Goal: Entertainment & Leisure: Browse casually

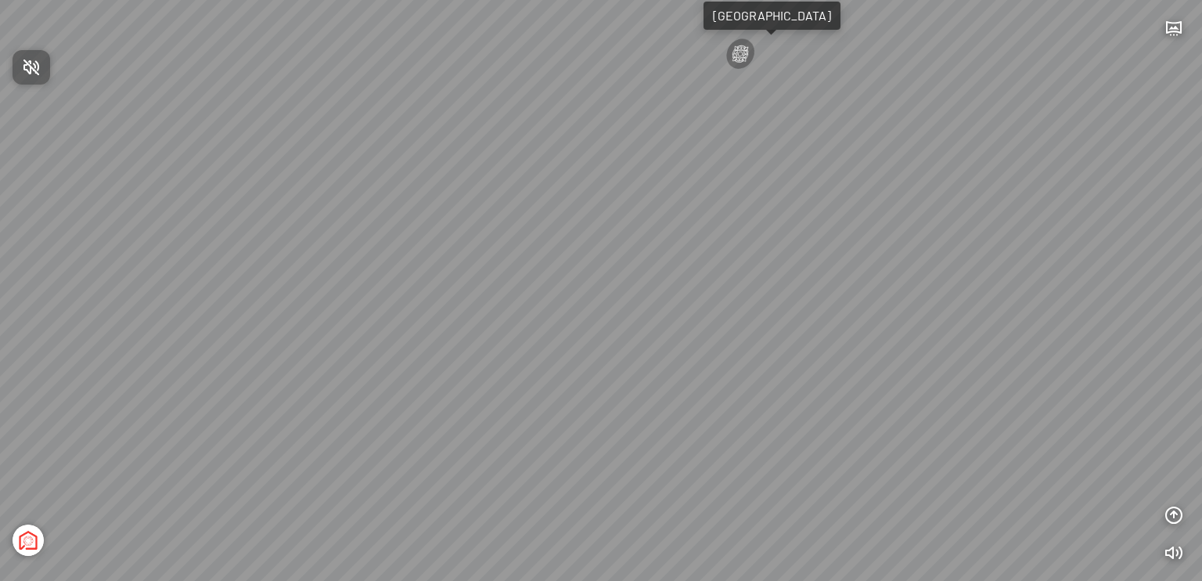
click at [1174, 26] on div at bounding box center [601, 290] width 1202 height 581
click at [1173, 33] on icon "button" at bounding box center [1174, 28] width 19 height 19
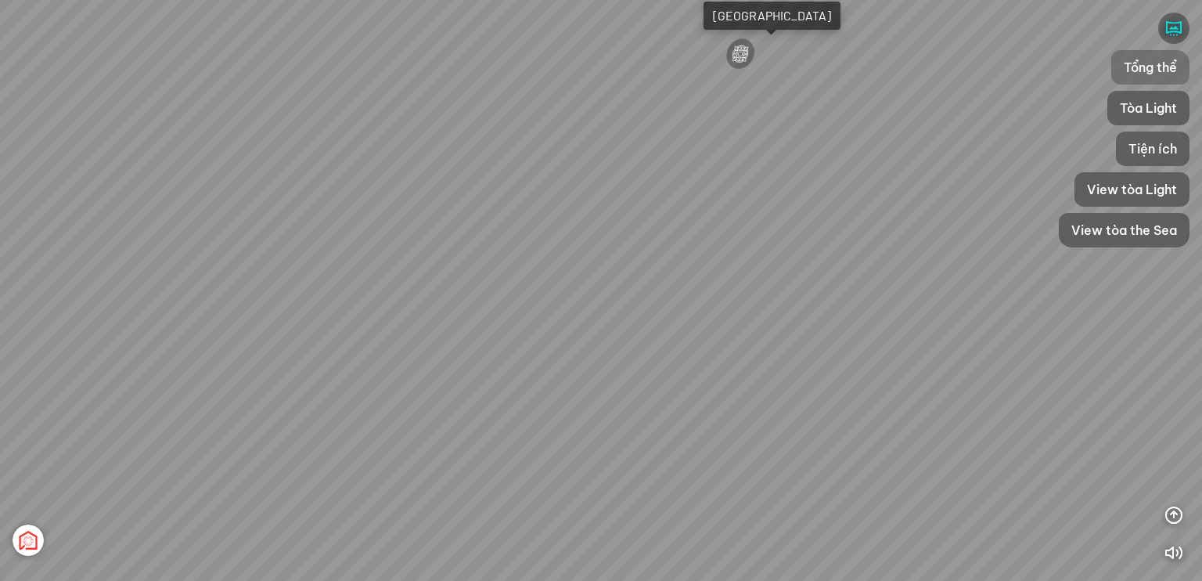
drag, startPoint x: 1141, startPoint y: 70, endPoint x: 1098, endPoint y: 105, distance: 55.6
click at [1141, 70] on span "Tổng thể" at bounding box center [1150, 67] width 53 height 19
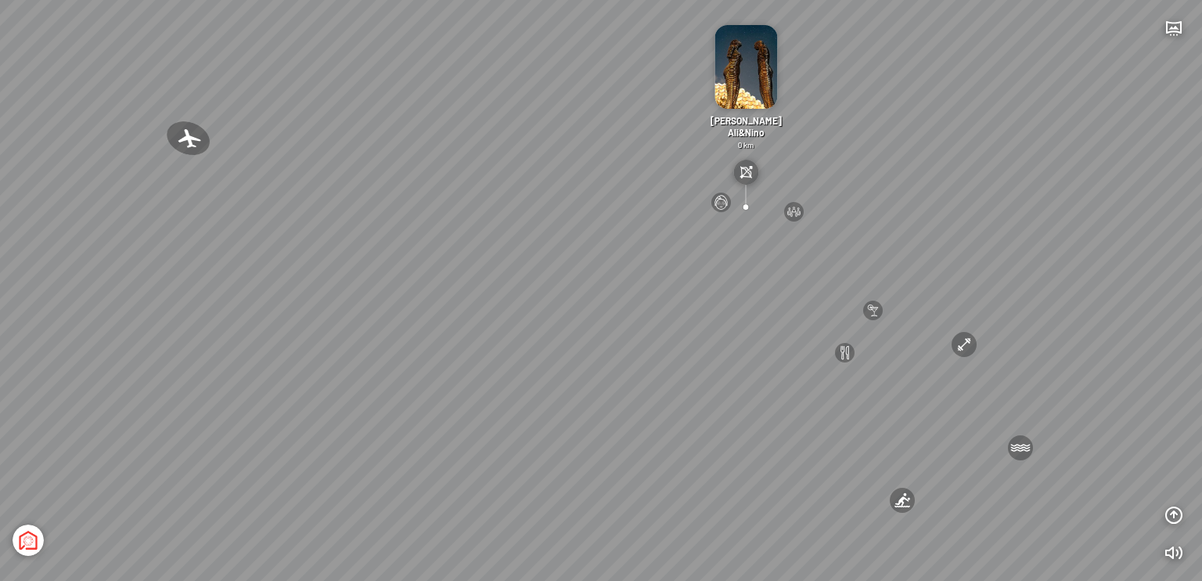
drag, startPoint x: 348, startPoint y: 431, endPoint x: 492, endPoint y: 396, distance: 148.8
click at [498, 395] on div "[GEOGRAPHIC_DATA] 3.6 km KN Links [GEOGRAPHIC_DATA] 5.9 km Thể [PERSON_NAME] Bi…" at bounding box center [601, 290] width 1202 height 581
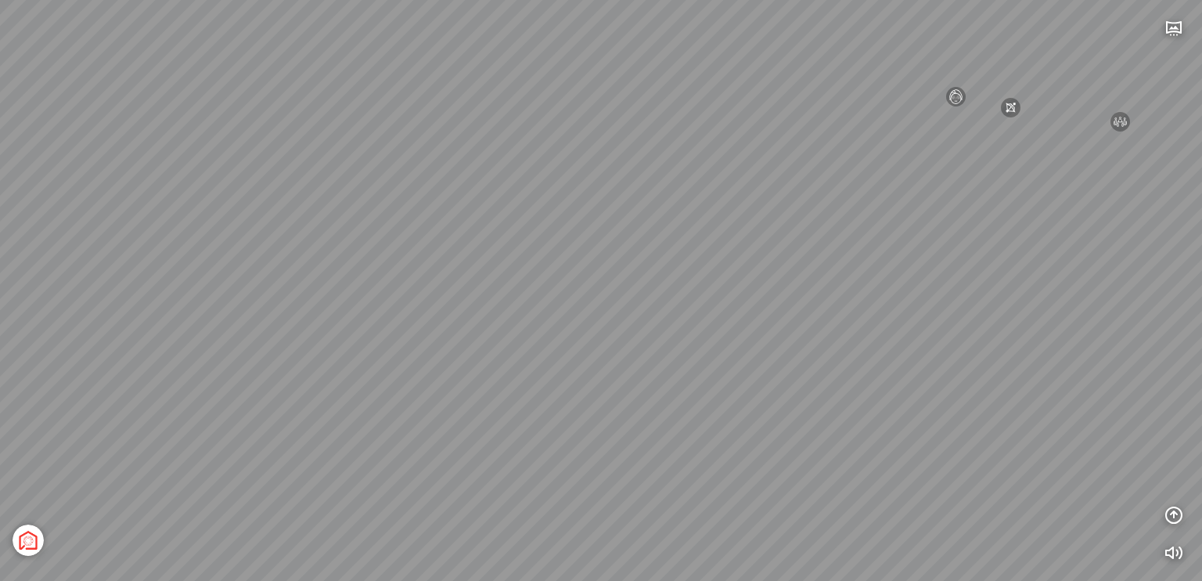
drag, startPoint x: 474, startPoint y: 412, endPoint x: 568, endPoint y: 398, distance: 94.9
click at [569, 398] on div "[GEOGRAPHIC_DATA] 3.6 km KN Links [GEOGRAPHIC_DATA] 5.9 km Thể [PERSON_NAME] Bi…" at bounding box center [601, 290] width 1202 height 581
drag, startPoint x: 506, startPoint y: 434, endPoint x: 736, endPoint y: 375, distance: 237.7
click at [736, 375] on div "[GEOGRAPHIC_DATA] 3.6 km KN Links [GEOGRAPHIC_DATA] 5.9 km Thể [PERSON_NAME] Bi…" at bounding box center [601, 290] width 1202 height 581
drag, startPoint x: 733, startPoint y: 359, endPoint x: 752, endPoint y: 355, distance: 20.1
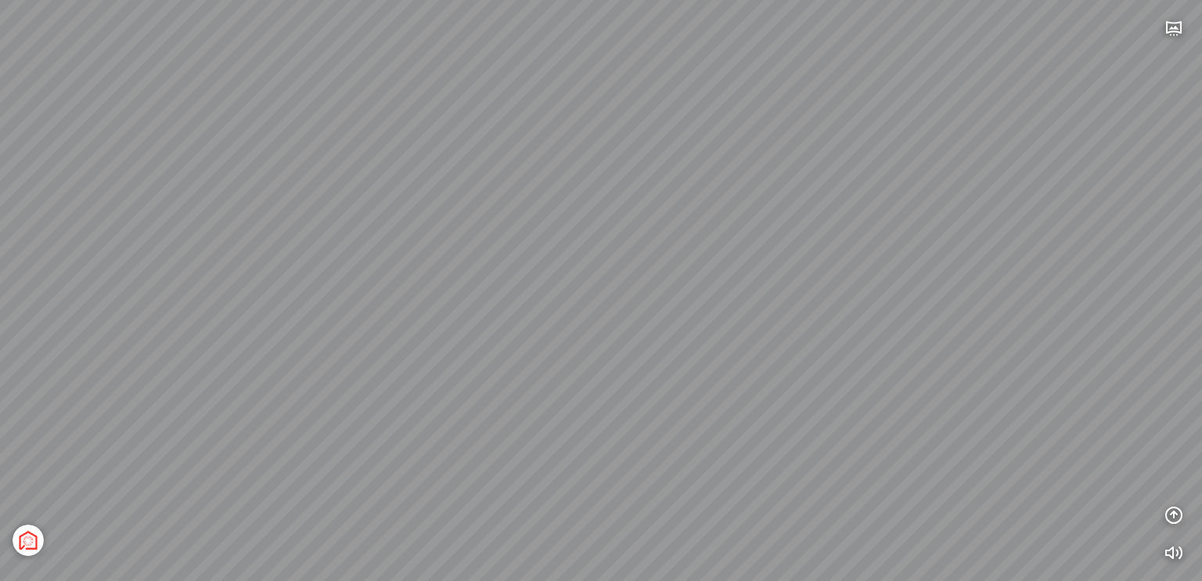
click at [752, 355] on div "[GEOGRAPHIC_DATA] 3.6 km KN Links [GEOGRAPHIC_DATA] 5.9 km Thể [PERSON_NAME] Bi…" at bounding box center [601, 290] width 1202 height 581
drag, startPoint x: 641, startPoint y: 352, endPoint x: 639, endPoint y: 442, distance: 90.0
click at [534, 404] on div "[GEOGRAPHIC_DATA] 3.6 km KN Links [GEOGRAPHIC_DATA] 5.9 km Thể [PERSON_NAME] Bi…" at bounding box center [601, 290] width 1202 height 581
drag, startPoint x: 512, startPoint y: 386, endPoint x: 394, endPoint y: 370, distance: 119.2
click at [394, 370] on div "[GEOGRAPHIC_DATA] 3.6 km KN Links [GEOGRAPHIC_DATA] 5.9 km Thể [PERSON_NAME] Bi…" at bounding box center [601, 290] width 1202 height 581
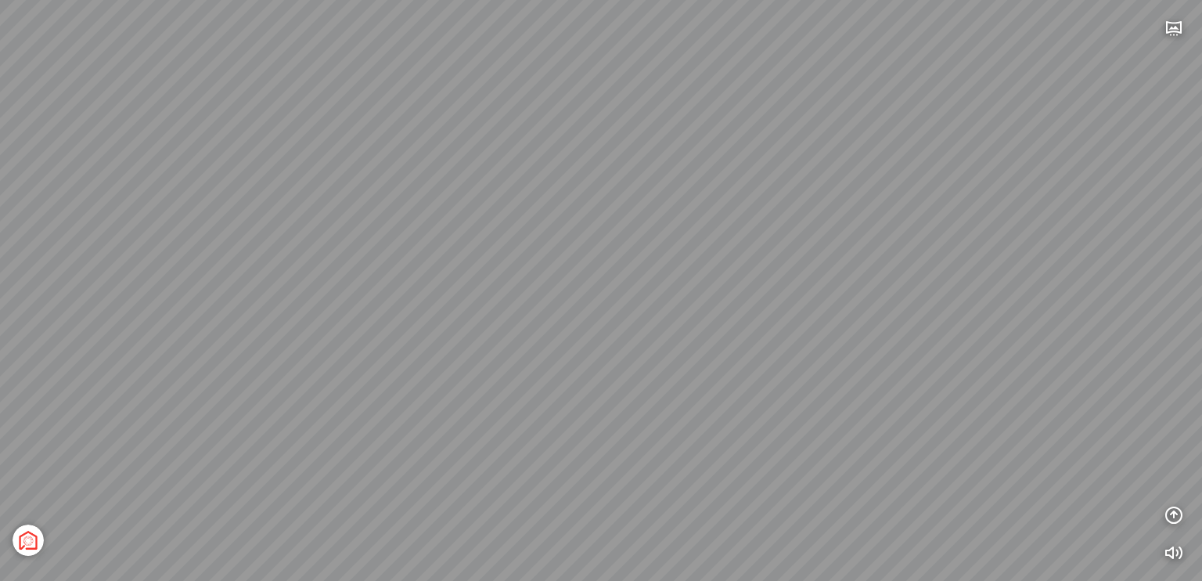
drag, startPoint x: 629, startPoint y: 372, endPoint x: 582, endPoint y: 312, distance: 75.8
click at [582, 303] on div "[GEOGRAPHIC_DATA] 3.6 km KN Links [GEOGRAPHIC_DATA] 5.9 km Thể [PERSON_NAME] Bi…" at bounding box center [601, 290] width 1202 height 581
drag, startPoint x: 672, startPoint y: 446, endPoint x: 542, endPoint y: 435, distance: 131.2
click at [542, 435] on div "[GEOGRAPHIC_DATA] 3.6 km KN Links [GEOGRAPHIC_DATA] 5.9 km Thể [PERSON_NAME] Bi…" at bounding box center [601, 290] width 1202 height 581
drag, startPoint x: 804, startPoint y: 367, endPoint x: 697, endPoint y: 293, distance: 129.9
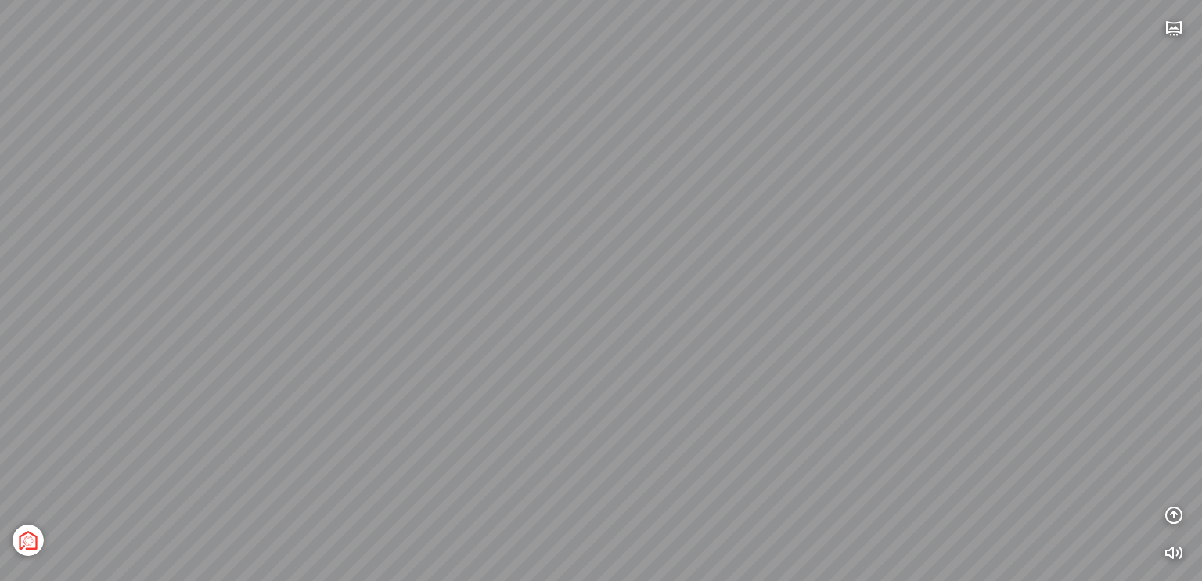
click at [697, 293] on div "[GEOGRAPHIC_DATA] 3.6 km KN Links [GEOGRAPHIC_DATA] 5.9 km Thể [PERSON_NAME] Bi…" at bounding box center [601, 290] width 1202 height 581
drag, startPoint x: 798, startPoint y: 415, endPoint x: 715, endPoint y: 402, distance: 84.0
click at [720, 401] on div "[GEOGRAPHIC_DATA] 3.6 km KN Links [GEOGRAPHIC_DATA] 5.9 km Thể [PERSON_NAME] Bi…" at bounding box center [601, 290] width 1202 height 581
drag, startPoint x: 683, startPoint y: 260, endPoint x: 556, endPoint y: 228, distance: 131.6
click at [556, 228] on div "[GEOGRAPHIC_DATA] 3.6 km KN Links [GEOGRAPHIC_DATA] 5.9 km Thể [PERSON_NAME] Bi…" at bounding box center [601, 290] width 1202 height 581
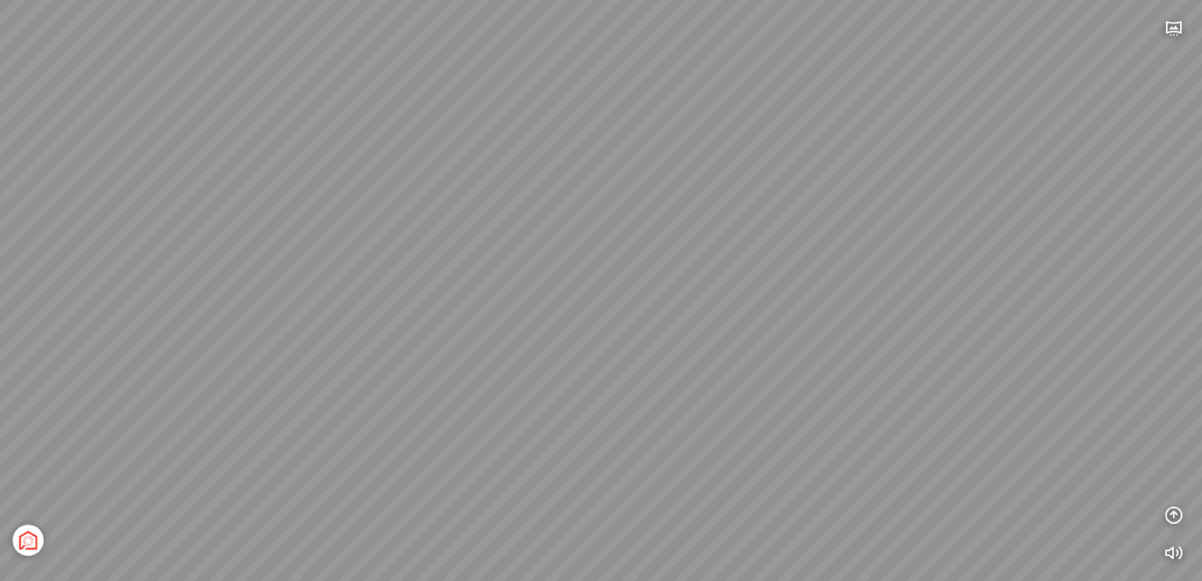
drag, startPoint x: 776, startPoint y: 323, endPoint x: 692, endPoint y: 290, distance: 90.7
click at [692, 287] on div "[GEOGRAPHIC_DATA] 3.6 km KN Links [GEOGRAPHIC_DATA] 5.9 km Thể [PERSON_NAME] Bi…" at bounding box center [601, 290] width 1202 height 581
drag, startPoint x: 931, startPoint y: 423, endPoint x: 679, endPoint y: 395, distance: 252.8
click at [683, 387] on div "[GEOGRAPHIC_DATA] 3.6 km KN Links [GEOGRAPHIC_DATA] 5.9 km Thể [PERSON_NAME] Bi…" at bounding box center [601, 290] width 1202 height 581
drag, startPoint x: 780, startPoint y: 405, endPoint x: 615, endPoint y: 369, distance: 169.2
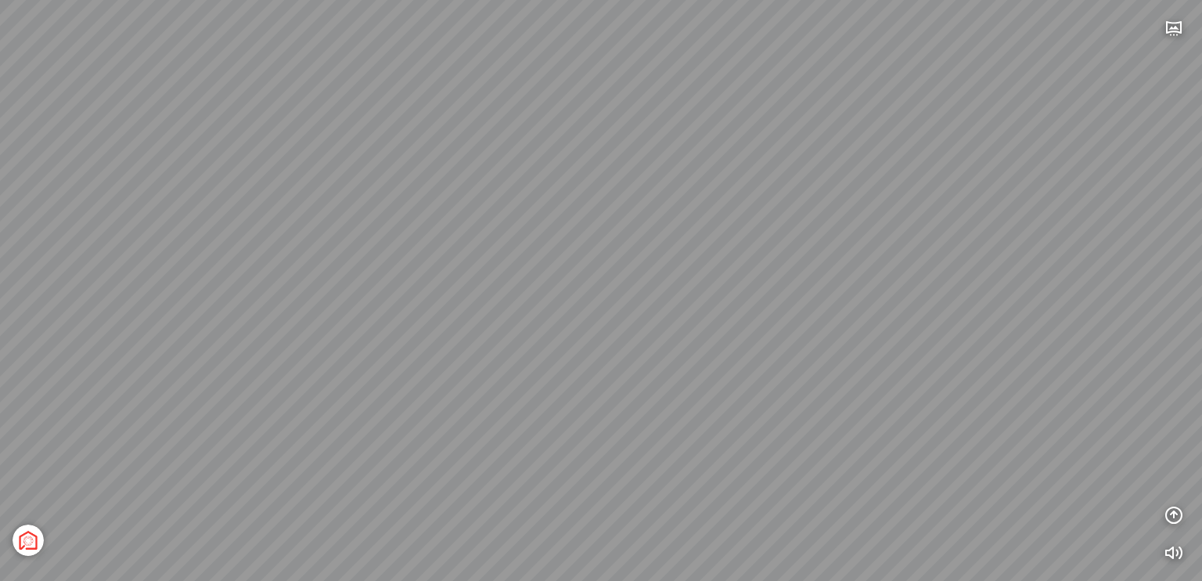
click at [615, 369] on div "[GEOGRAPHIC_DATA] 3.6 km KN Links [GEOGRAPHIC_DATA] 5.9 km Thể [PERSON_NAME] Bi…" at bounding box center [601, 290] width 1202 height 581
click at [795, 451] on div "[GEOGRAPHIC_DATA] 3.6 km KN Links [GEOGRAPHIC_DATA] 5.9 km Thể [PERSON_NAME] Bi…" at bounding box center [601, 290] width 1202 height 581
drag, startPoint x: 719, startPoint y: 430, endPoint x: 838, endPoint y: 427, distance: 119.8
click at [870, 431] on div "[GEOGRAPHIC_DATA] 3.6 km KN Links [GEOGRAPHIC_DATA] 5.9 km Thể [PERSON_NAME] Bi…" at bounding box center [601, 290] width 1202 height 581
drag, startPoint x: 730, startPoint y: 432, endPoint x: 833, endPoint y: 433, distance: 103.3
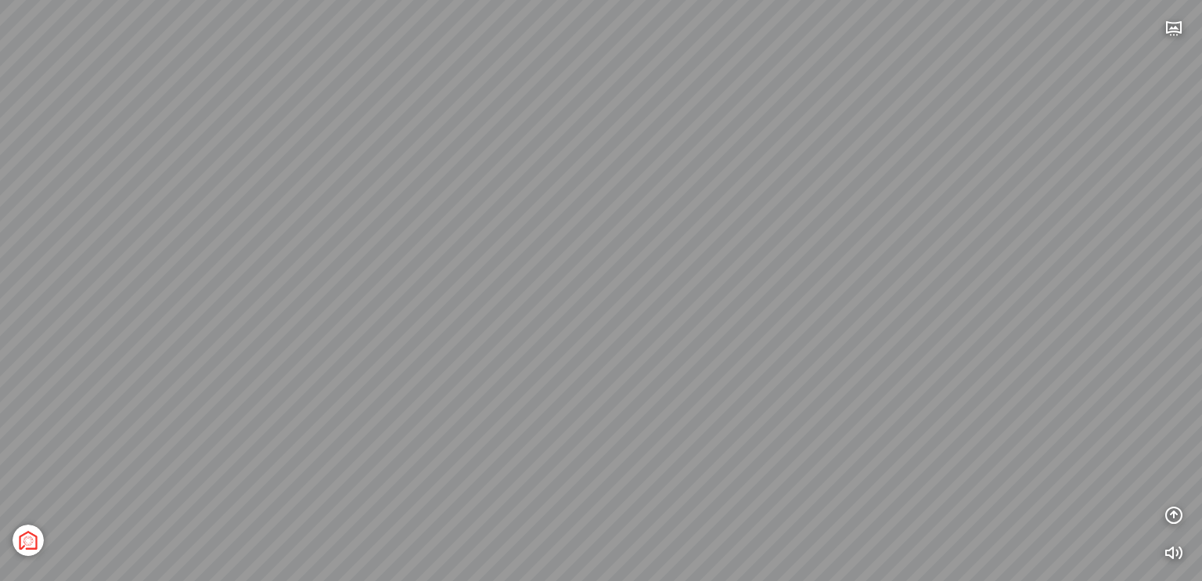
click at [856, 433] on div "[GEOGRAPHIC_DATA] 3.6 km KN Links [GEOGRAPHIC_DATA] 5.9 km Thể [PERSON_NAME] Bi…" at bounding box center [601, 290] width 1202 height 581
drag, startPoint x: 623, startPoint y: 392, endPoint x: 607, endPoint y: 394, distance: 15.7
click at [627, 391] on div "[GEOGRAPHIC_DATA] 3.6 km KN Links [GEOGRAPHIC_DATA] 5.9 km Thể [PERSON_NAME] Bi…" at bounding box center [601, 290] width 1202 height 581
drag, startPoint x: 338, startPoint y: 389, endPoint x: 313, endPoint y: 380, distance: 26.5
click at [315, 380] on div "[GEOGRAPHIC_DATA] 3.6 km KN Links [GEOGRAPHIC_DATA] 5.9 km Thể [PERSON_NAME] Bi…" at bounding box center [601, 290] width 1202 height 581
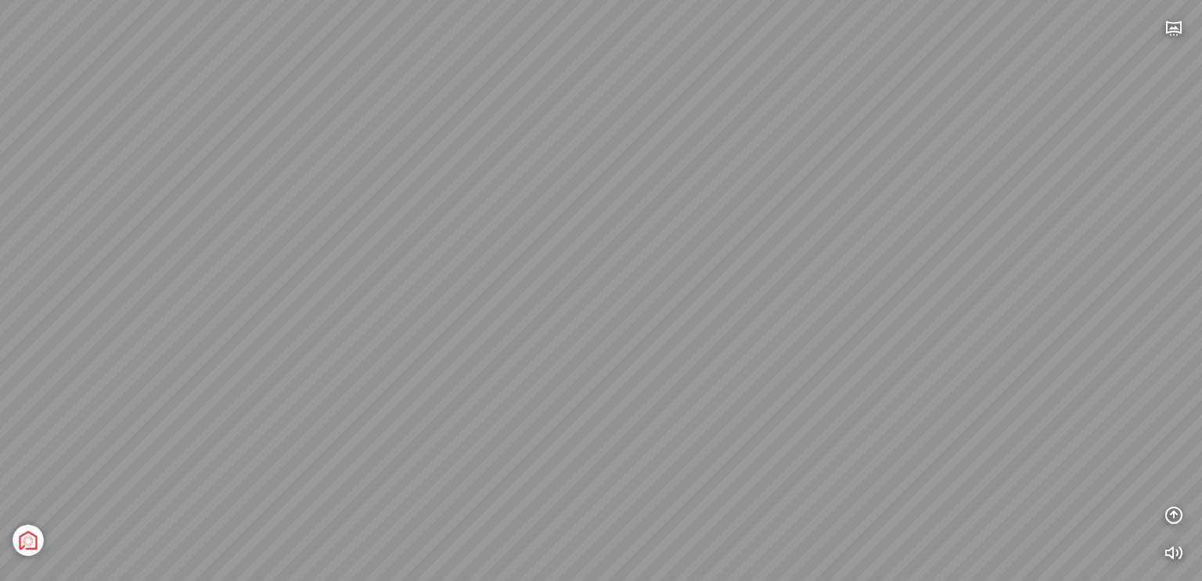
drag, startPoint x: 474, startPoint y: 383, endPoint x: 387, endPoint y: 370, distance: 87.8
click at [387, 370] on div "[GEOGRAPHIC_DATA] 3.6 km KN Links [GEOGRAPHIC_DATA] 5.9 km Thể [PERSON_NAME] Bi…" at bounding box center [601, 290] width 1202 height 581
drag, startPoint x: 757, startPoint y: 455, endPoint x: 714, endPoint y: 447, distance: 43.8
click at [714, 447] on div "[GEOGRAPHIC_DATA] 3.6 km KN Links [GEOGRAPHIC_DATA] 5.9 km Thể [PERSON_NAME] Bi…" at bounding box center [601, 290] width 1202 height 581
drag, startPoint x: 599, startPoint y: 520, endPoint x: 567, endPoint y: 574, distance: 62.8
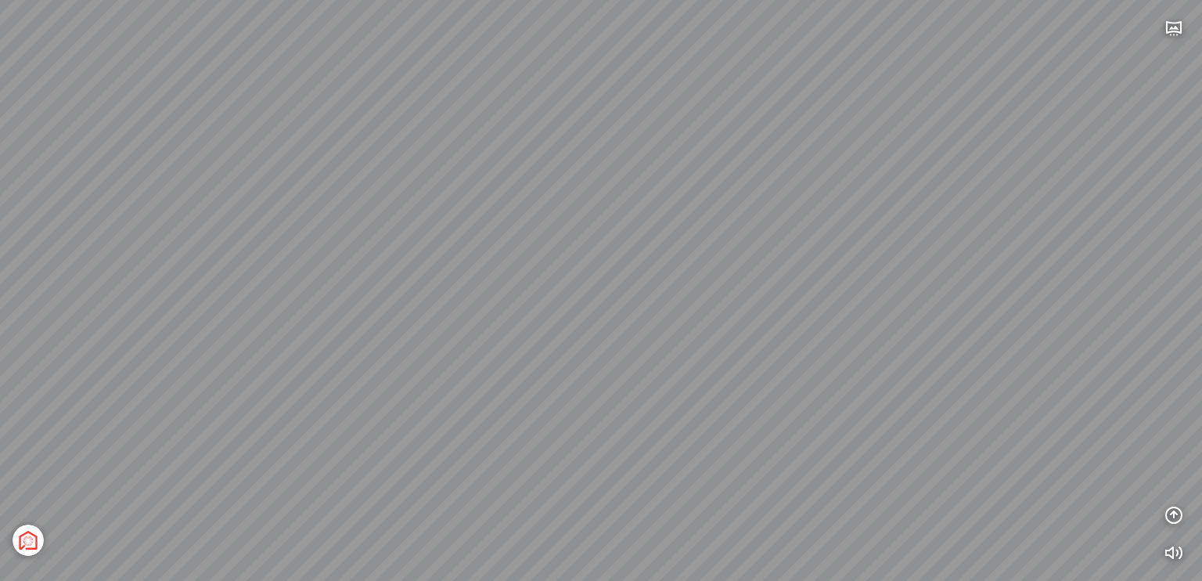
click at [567, 574] on div "[GEOGRAPHIC_DATA] 3.6 km KN Links [GEOGRAPHIC_DATA] 5.9 km Thể [PERSON_NAME] Bi…" at bounding box center [601, 290] width 1202 height 581
drag, startPoint x: 603, startPoint y: 446, endPoint x: 551, endPoint y: 446, distance: 52.4
click at [551, 446] on div "[GEOGRAPHIC_DATA] 3.6 km KN Links [GEOGRAPHIC_DATA] 5.9 km Thể [PERSON_NAME] Bi…" at bounding box center [601, 290] width 1202 height 581
drag, startPoint x: 388, startPoint y: 363, endPoint x: 484, endPoint y: 439, distance: 122.0
click at [484, 439] on div "[GEOGRAPHIC_DATA] 3.6 km KN Links [GEOGRAPHIC_DATA] 5.9 km Thể [PERSON_NAME] Bi…" at bounding box center [601, 290] width 1202 height 581
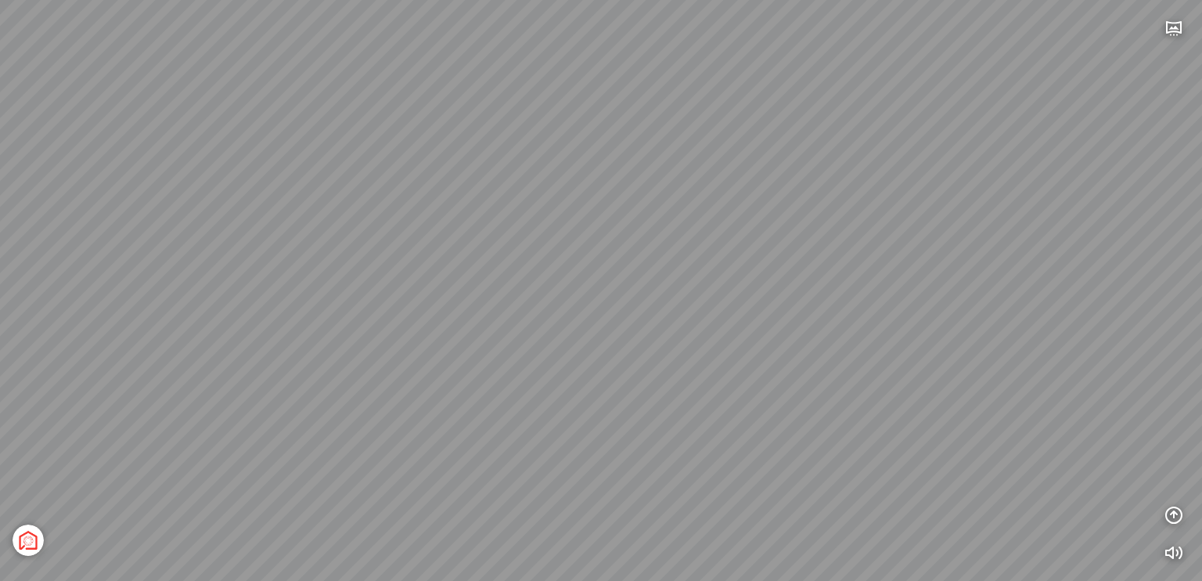
drag, startPoint x: 499, startPoint y: 430, endPoint x: 542, endPoint y: 398, distance: 52.6
click at [545, 470] on div "[GEOGRAPHIC_DATA] 3.6 km KN Links [GEOGRAPHIC_DATA] 5.9 km Thể [PERSON_NAME] Bi…" at bounding box center [601, 290] width 1202 height 581
drag, startPoint x: 554, startPoint y: 379, endPoint x: 585, endPoint y: 433, distance: 62.4
click at [601, 460] on div "[GEOGRAPHIC_DATA] 3.6 km KN Links [GEOGRAPHIC_DATA] 5.9 km Thể [PERSON_NAME] Bi…" at bounding box center [601, 290] width 1202 height 581
drag, startPoint x: 1178, startPoint y: 29, endPoint x: 1167, endPoint y: 32, distance: 11.4
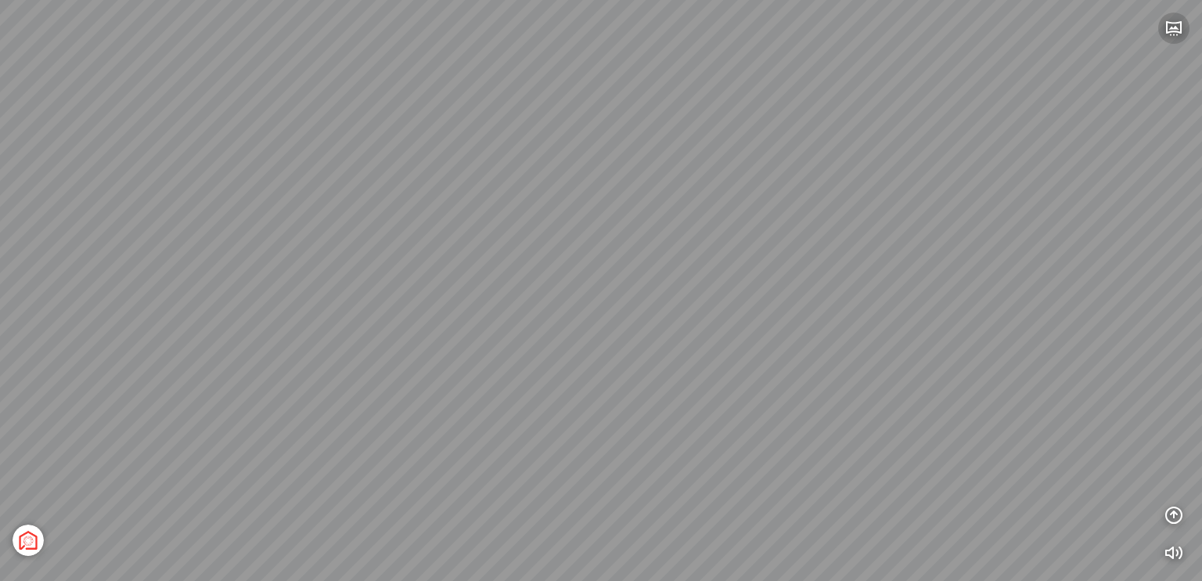
click at [1177, 27] on icon "button" at bounding box center [1174, 28] width 19 height 19
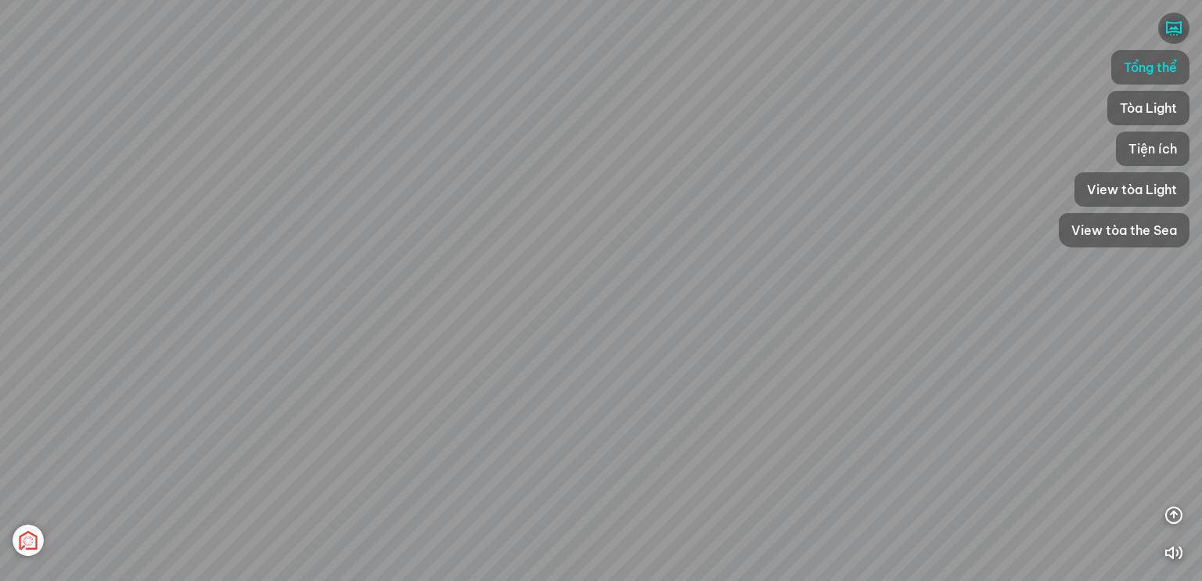
drag, startPoint x: 638, startPoint y: 282, endPoint x: 436, endPoint y: 420, distance: 244.9
click at [427, 444] on div "[GEOGRAPHIC_DATA] 3.6 km KN Links [GEOGRAPHIC_DATA] 5.9 km Thể [PERSON_NAME] Bi…" at bounding box center [601, 290] width 1202 height 581
drag, startPoint x: 642, startPoint y: 366, endPoint x: 600, endPoint y: 370, distance: 42.5
click at [600, 370] on div "[GEOGRAPHIC_DATA] 3.6 km KN Links [GEOGRAPHIC_DATA] 5.9 km Thể [PERSON_NAME] Bi…" at bounding box center [601, 290] width 1202 height 581
drag, startPoint x: 489, startPoint y: 274, endPoint x: 489, endPoint y: 331, distance: 57.1
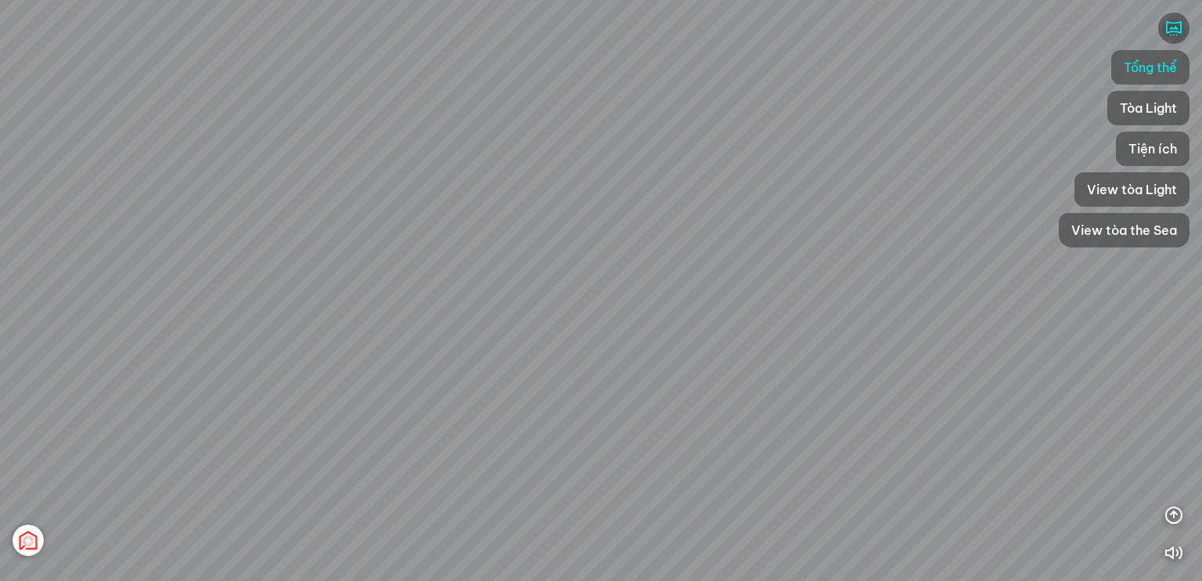
click at [405, 277] on div "[GEOGRAPHIC_DATA] 3.6 km KN Links [GEOGRAPHIC_DATA] 5.9 km Thể [PERSON_NAME] Bi…" at bounding box center [601, 290] width 1202 height 581
drag, startPoint x: 665, startPoint y: 319, endPoint x: 710, endPoint y: 355, distance: 57.8
click at [710, 355] on div "[GEOGRAPHIC_DATA] 3.6 km KN Links [GEOGRAPHIC_DATA] 5.9 km Thể [PERSON_NAME] Bi…" at bounding box center [601, 290] width 1202 height 581
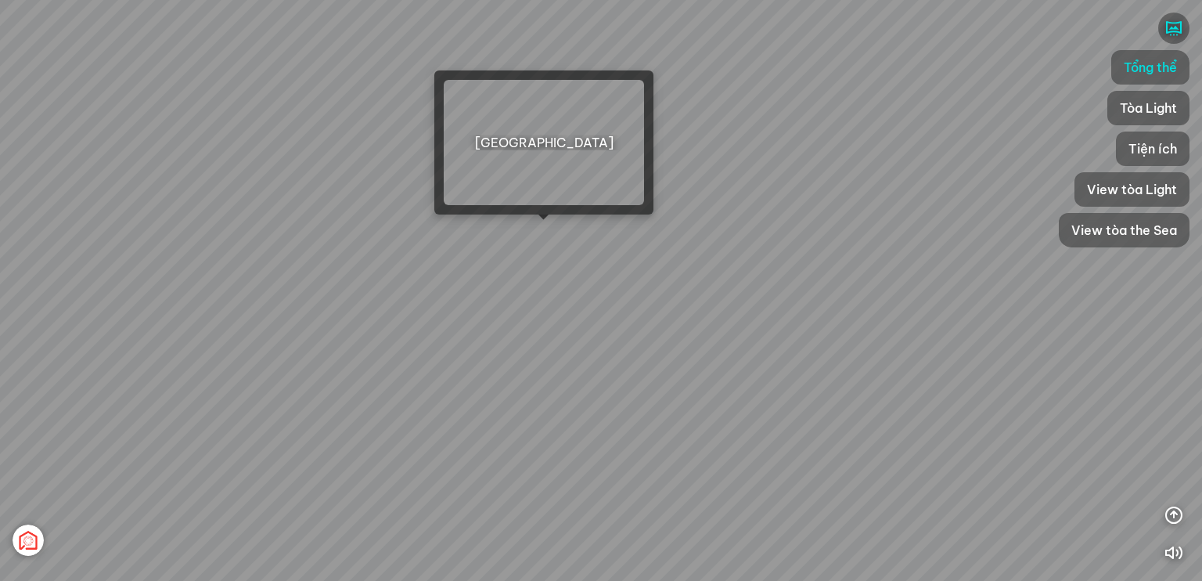
click at [556, 234] on div "[GEOGRAPHIC_DATA] 3.6 km KN Links [GEOGRAPHIC_DATA] 5.9 km Thể [PERSON_NAME] Bi…" at bounding box center [601, 290] width 1202 height 581
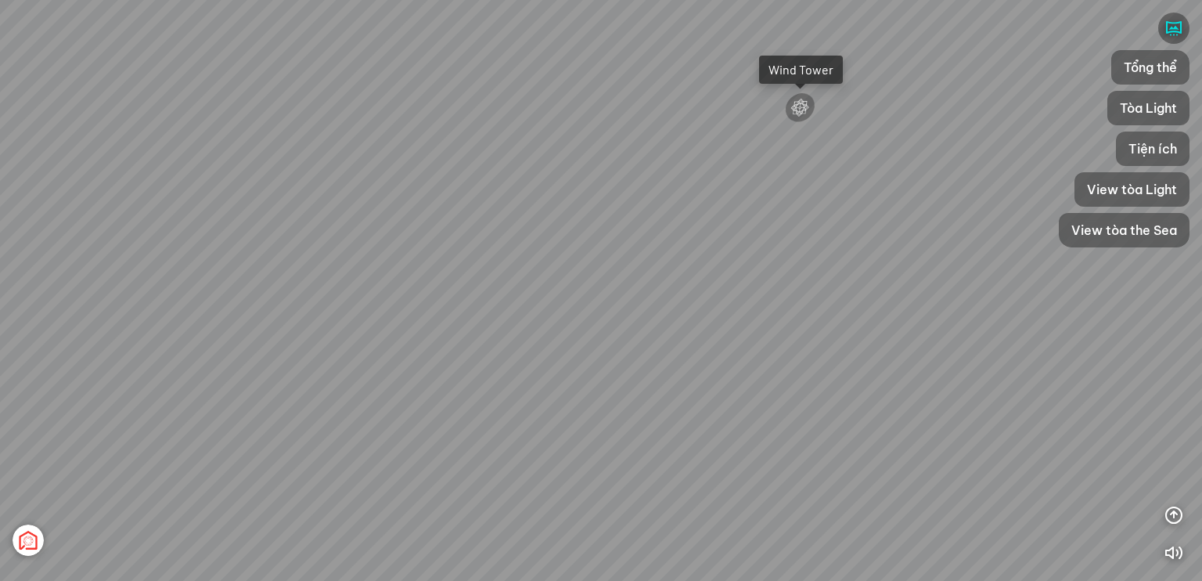
drag, startPoint x: 549, startPoint y: 333, endPoint x: 391, endPoint y: 329, distance: 157.4
click at [755, 332] on div "Tổng thể The Sea [GEOGRAPHIC_DATA] [GEOGRAPHIC_DATA]" at bounding box center [601, 290] width 1202 height 581
click at [787, 324] on div "Tổng thể The Sea [GEOGRAPHIC_DATA] [GEOGRAPHIC_DATA]" at bounding box center [601, 290] width 1202 height 581
drag, startPoint x: 423, startPoint y: 344, endPoint x: 321, endPoint y: 342, distance: 101.8
click at [647, 344] on div "Tổng thể The Sea [GEOGRAPHIC_DATA] [GEOGRAPHIC_DATA]" at bounding box center [601, 290] width 1202 height 581
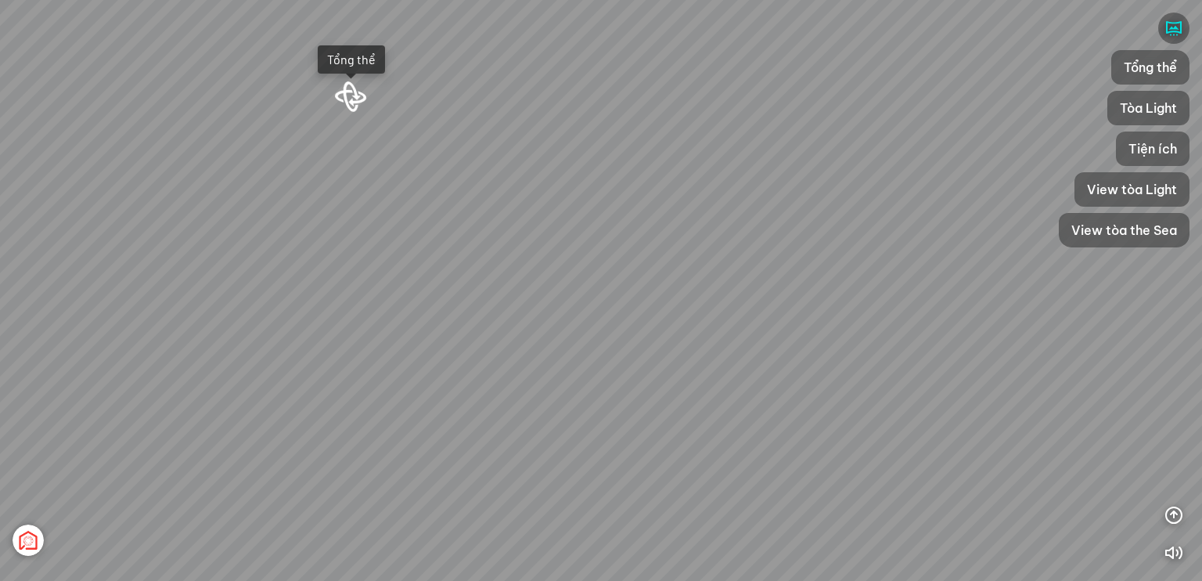
drag, startPoint x: 315, startPoint y: 350, endPoint x: 364, endPoint y: 380, distance: 58.0
click at [490, 349] on div "Tổng thể The Sea [GEOGRAPHIC_DATA] [GEOGRAPHIC_DATA]" at bounding box center [601, 290] width 1202 height 581
drag, startPoint x: 407, startPoint y: 397, endPoint x: 441, endPoint y: 395, distance: 33.7
click at [464, 394] on div "Tổng thể The Sea [GEOGRAPHIC_DATA] [GEOGRAPHIC_DATA]" at bounding box center [601, 290] width 1202 height 581
drag, startPoint x: 488, startPoint y: 384, endPoint x: 473, endPoint y: 341, distance: 45.1
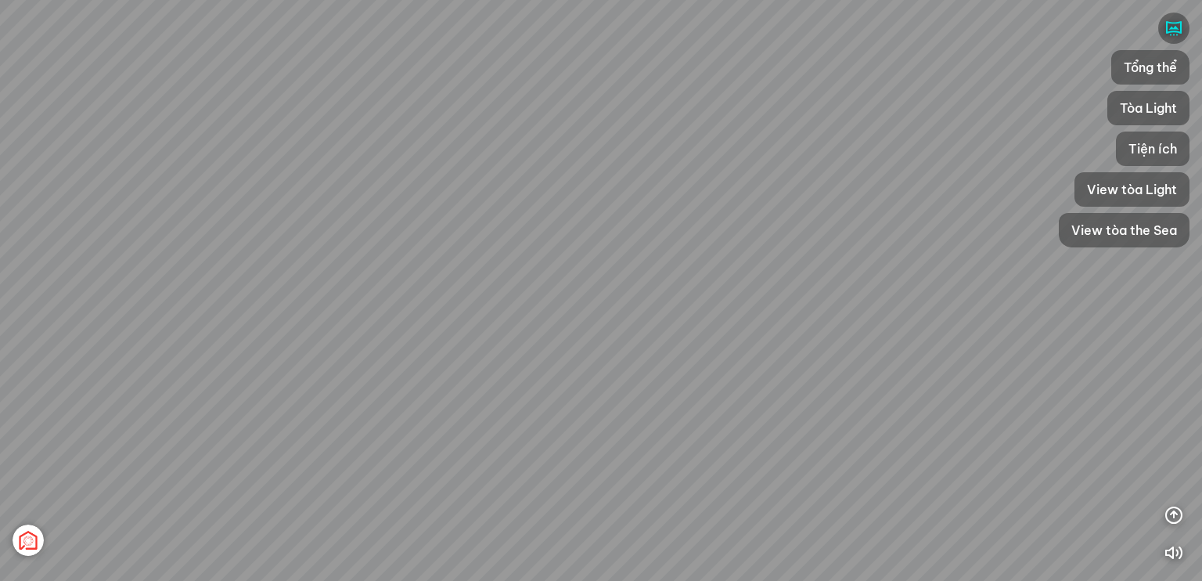
click at [546, 395] on div "Tổng thể The Sea [GEOGRAPHIC_DATA] [GEOGRAPHIC_DATA]" at bounding box center [601, 290] width 1202 height 581
drag, startPoint x: 457, startPoint y: 391, endPoint x: 551, endPoint y: 407, distance: 95.4
click at [592, 398] on div "Tổng thể The Sea [GEOGRAPHIC_DATA] [GEOGRAPHIC_DATA]" at bounding box center [601, 290] width 1202 height 581
click at [513, 446] on div "Tổng thể The Sea [GEOGRAPHIC_DATA] [GEOGRAPHIC_DATA]" at bounding box center [601, 290] width 1202 height 581
drag, startPoint x: 669, startPoint y: 362, endPoint x: 414, endPoint y: 353, distance: 255.3
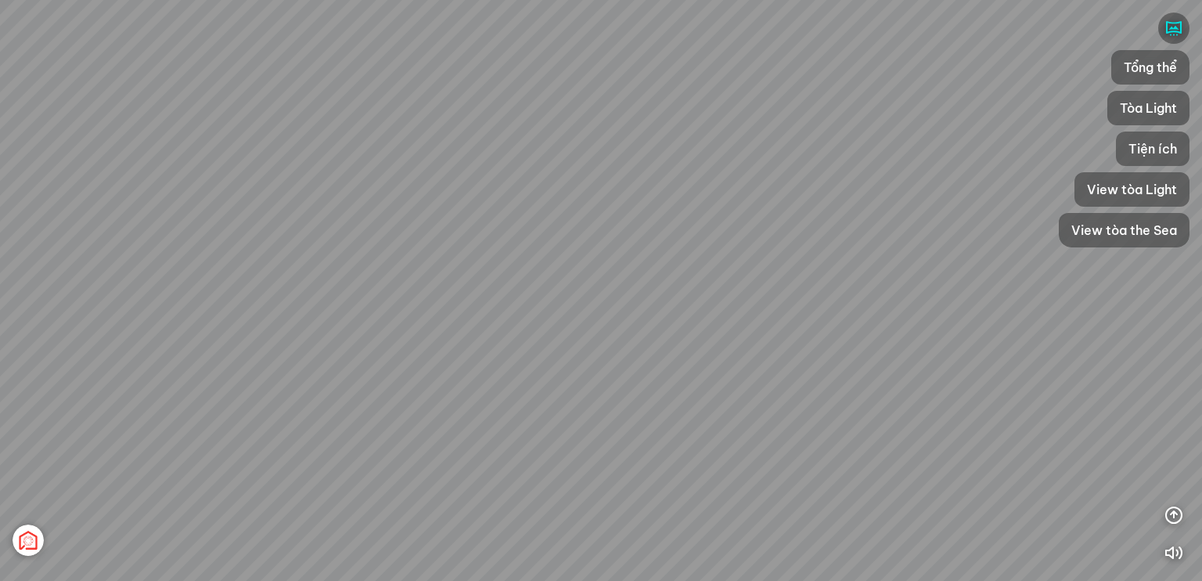
click at [416, 352] on div "Tổng thể The Sea [GEOGRAPHIC_DATA] [GEOGRAPHIC_DATA]" at bounding box center [601, 290] width 1202 height 581
drag, startPoint x: 355, startPoint y: 308, endPoint x: 315, endPoint y: 297, distance: 41.4
click at [315, 297] on div "Tổng thể The Sea [GEOGRAPHIC_DATA] [GEOGRAPHIC_DATA]" at bounding box center [601, 290] width 1202 height 581
drag, startPoint x: 484, startPoint y: 431, endPoint x: 254, endPoint y: 310, distance: 259.1
click at [254, 310] on div "Tổng thể The Sea [GEOGRAPHIC_DATA] [GEOGRAPHIC_DATA]" at bounding box center [601, 290] width 1202 height 581
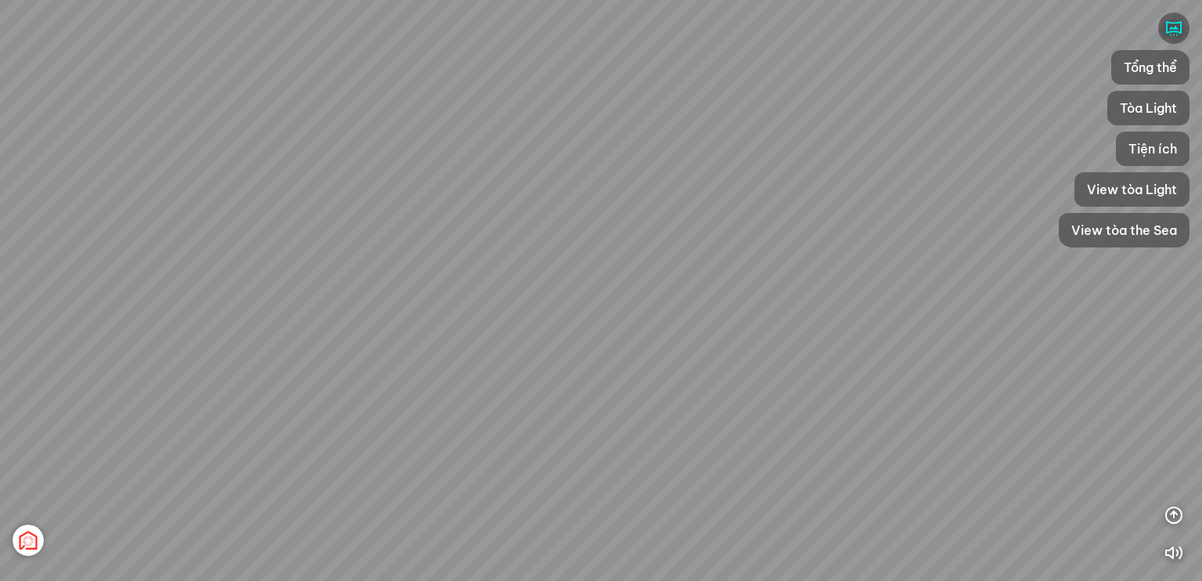
drag, startPoint x: 301, startPoint y: 339, endPoint x: 291, endPoint y: 338, distance: 9.4
click at [291, 338] on div "Tổng thể The Sea [GEOGRAPHIC_DATA] [GEOGRAPHIC_DATA]" at bounding box center [601, 290] width 1202 height 581
drag, startPoint x: 460, startPoint y: 371, endPoint x: 379, endPoint y: 348, distance: 84.7
click at [379, 348] on div "Tổng thể The Sea [GEOGRAPHIC_DATA] [GEOGRAPHIC_DATA]" at bounding box center [601, 290] width 1202 height 581
drag, startPoint x: 379, startPoint y: 348, endPoint x: 373, endPoint y: 354, distance: 8.3
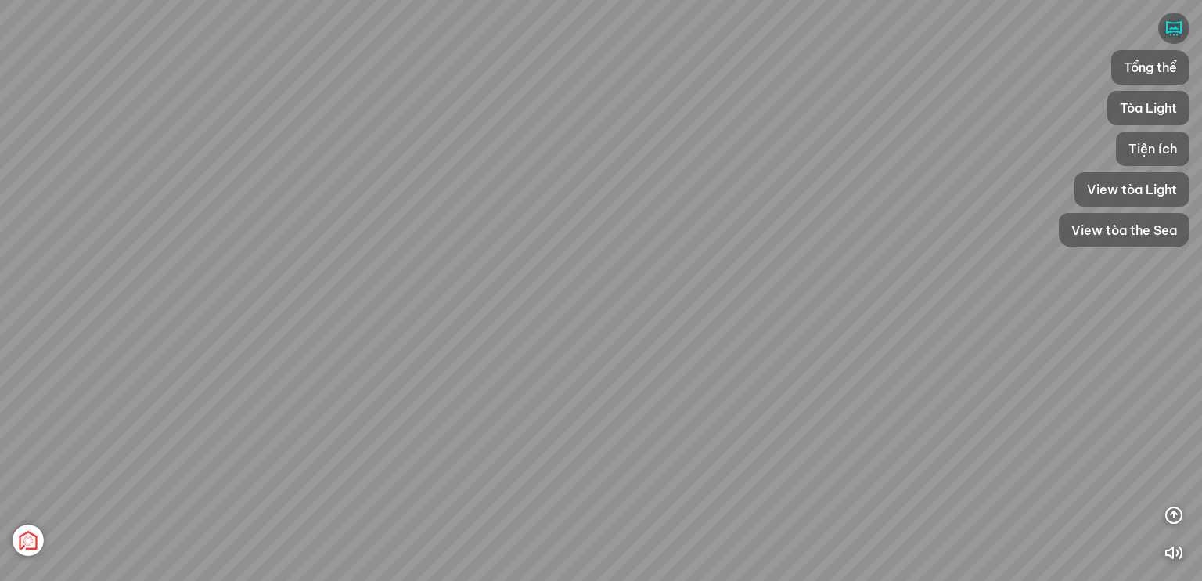
click at [377, 348] on div "Tổng thể The Sea [GEOGRAPHIC_DATA] [GEOGRAPHIC_DATA]" at bounding box center [601, 290] width 1202 height 581
click at [302, 364] on div "Tổng thể The Sea [GEOGRAPHIC_DATA] [GEOGRAPHIC_DATA]" at bounding box center [601, 290] width 1202 height 581
drag, startPoint x: 454, startPoint y: 408, endPoint x: 78, endPoint y: 383, distance: 376.5
click at [78, 383] on div "Tổng thể The Sea [GEOGRAPHIC_DATA] [GEOGRAPHIC_DATA]" at bounding box center [601, 290] width 1202 height 581
drag, startPoint x: 424, startPoint y: 339, endPoint x: 266, endPoint y: 321, distance: 159.1
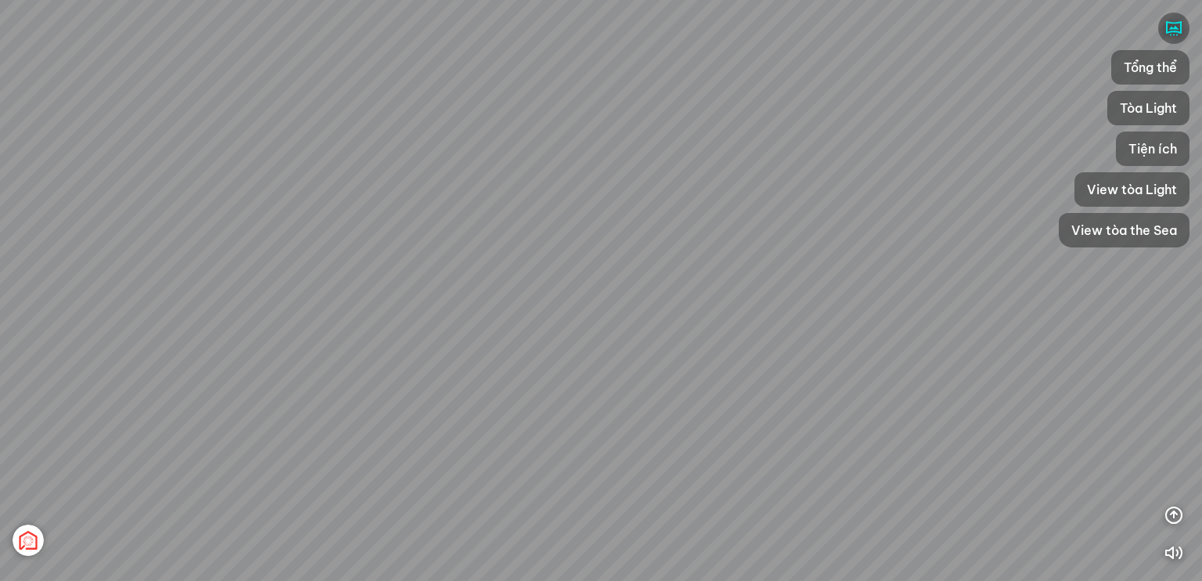
click at [266, 321] on div "Tổng thể The Sea [GEOGRAPHIC_DATA] [GEOGRAPHIC_DATA]" at bounding box center [601, 290] width 1202 height 581
click at [333, 300] on div "Tổng thể The Sea [GEOGRAPHIC_DATA] [GEOGRAPHIC_DATA]" at bounding box center [601, 290] width 1202 height 581
drag, startPoint x: 250, startPoint y: 333, endPoint x: 231, endPoint y: 333, distance: 19.6
click at [231, 333] on div "Tổng thể The Sea [GEOGRAPHIC_DATA] [GEOGRAPHIC_DATA]" at bounding box center [601, 290] width 1202 height 581
drag, startPoint x: 217, startPoint y: 289, endPoint x: 187, endPoint y: 289, distance: 29.7
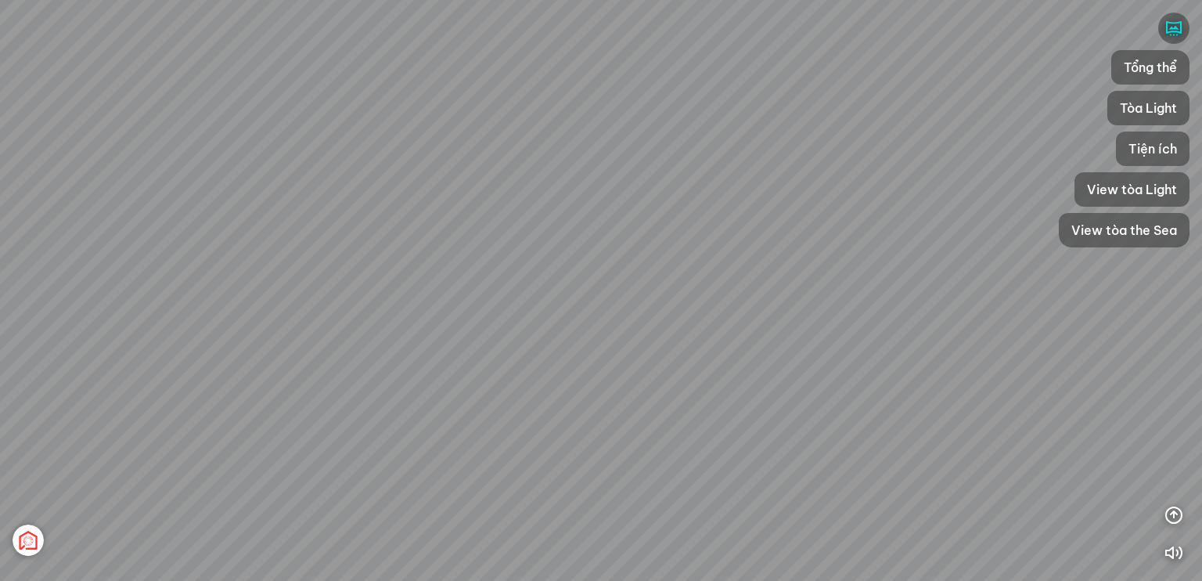
click at [187, 289] on div "Tổng thể The Sea [GEOGRAPHIC_DATA] [GEOGRAPHIC_DATA]" at bounding box center [601, 290] width 1202 height 581
drag, startPoint x: 247, startPoint y: 319, endPoint x: 237, endPoint y: 322, distance: 9.7
click at [237, 322] on div "Tổng thể The Sea [GEOGRAPHIC_DATA] [GEOGRAPHIC_DATA]" at bounding box center [601, 290] width 1202 height 581
drag
click at [48, 364] on div "Tổng thể The Sea [GEOGRAPHIC_DATA] [GEOGRAPHIC_DATA]" at bounding box center [601, 290] width 1202 height 581
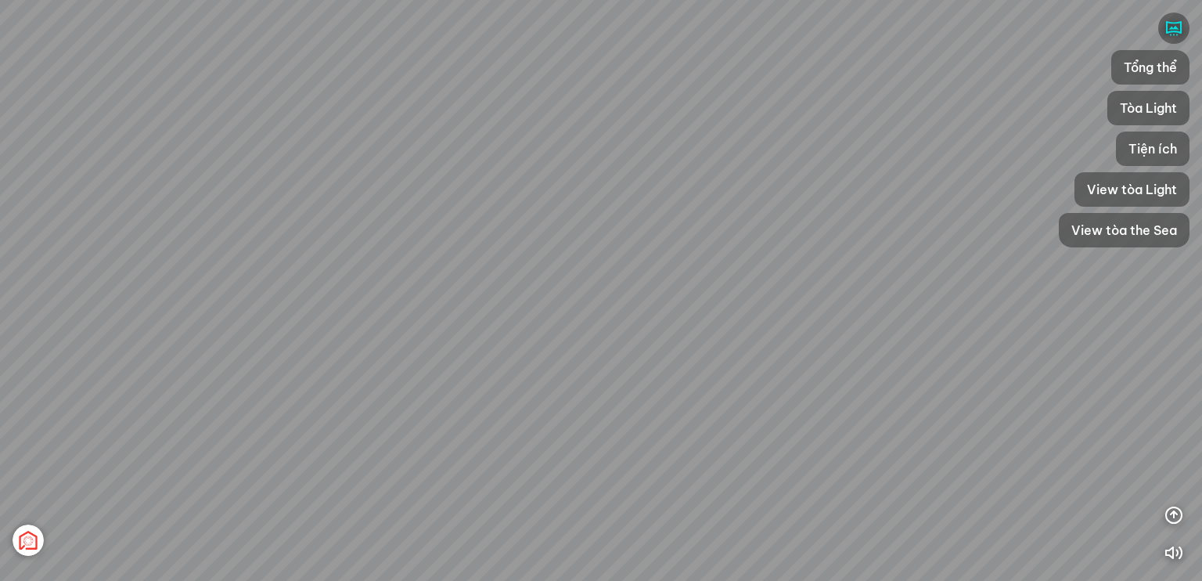
drag, startPoint x: 304, startPoint y: 295, endPoint x: 38, endPoint y: 375, distance: 278.6
click at [38, 375] on div "Tổng thể The Sea [GEOGRAPHIC_DATA] [GEOGRAPHIC_DATA]" at bounding box center [601, 290] width 1202 height 581
click at [157, 427] on div "Tổng thể The Sea [GEOGRAPHIC_DATA] [GEOGRAPHIC_DATA]" at bounding box center [601, 290] width 1202 height 581
click at [302, 179] on div "Tổng thể The Sea [GEOGRAPHIC_DATA] [GEOGRAPHIC_DATA]" at bounding box center [601, 290] width 1202 height 581
click at [186, 232] on div "Tổng thể The Sea [GEOGRAPHIC_DATA] [GEOGRAPHIC_DATA]" at bounding box center [601, 290] width 1202 height 581
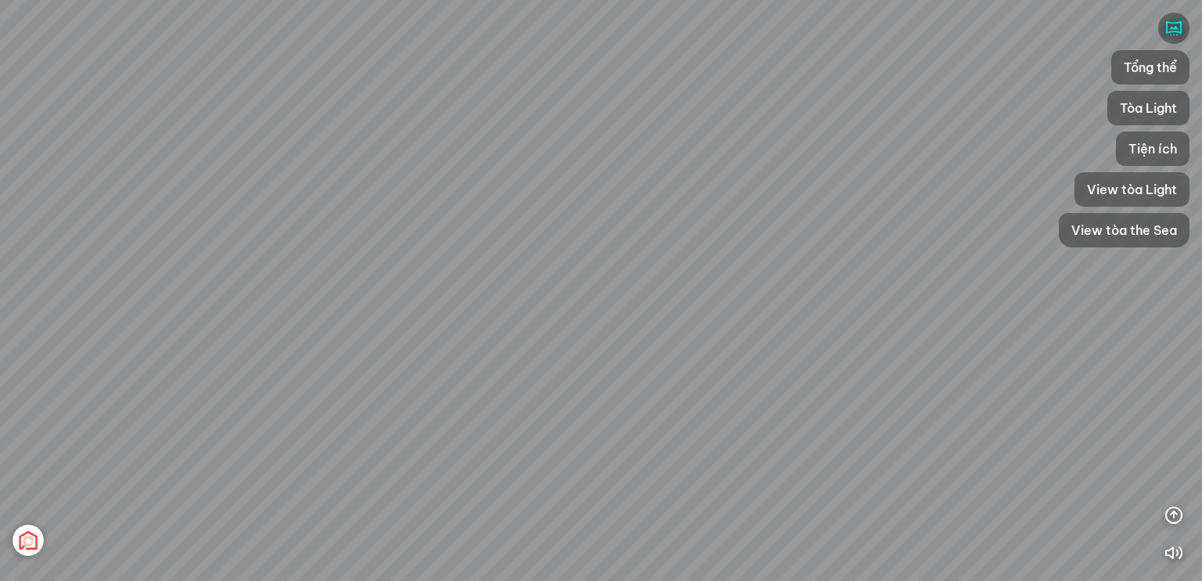
click at [13, 286] on div "Tổng thể The Sea [GEOGRAPHIC_DATA] [GEOGRAPHIC_DATA]" at bounding box center [601, 290] width 1202 height 581
click at [0, 258] on div "Tổng thể The Sea [GEOGRAPHIC_DATA] [GEOGRAPHIC_DATA]" at bounding box center [601, 290] width 1202 height 581
click at [123, 370] on div "Tổng thể The Sea [GEOGRAPHIC_DATA] [GEOGRAPHIC_DATA]" at bounding box center [601, 290] width 1202 height 581
click at [243, 387] on div "Tổng thể The Sea [GEOGRAPHIC_DATA] [GEOGRAPHIC_DATA]" at bounding box center [601, 290] width 1202 height 581
click at [110, 315] on div "Tổng thể The Sea [GEOGRAPHIC_DATA] [GEOGRAPHIC_DATA]" at bounding box center [601, 290] width 1202 height 581
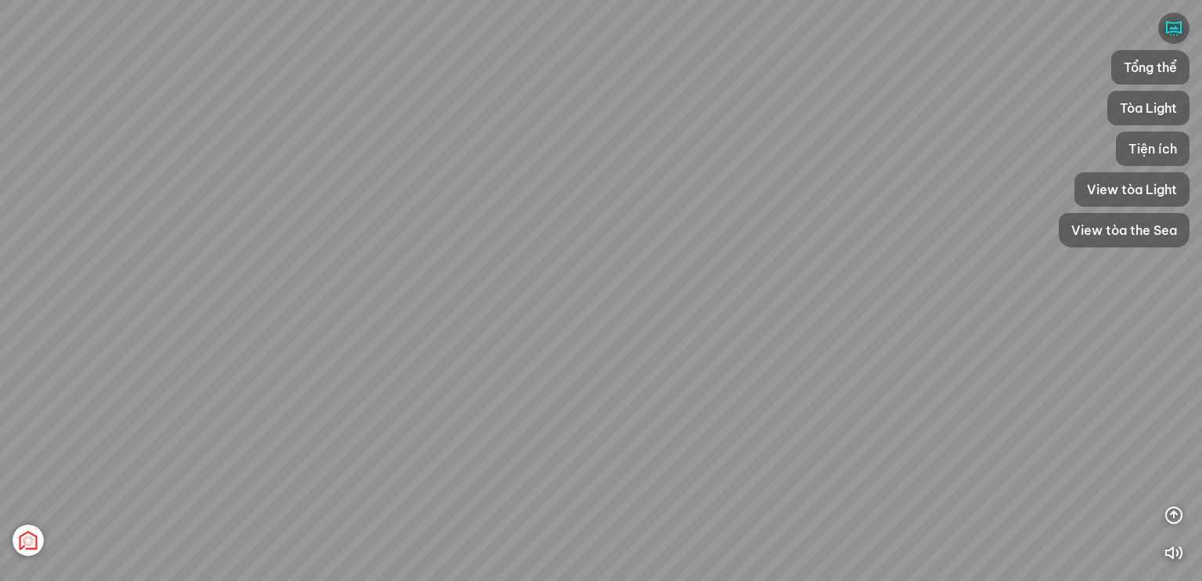
click at [191, 262] on div "Tổng thể The Sea [GEOGRAPHIC_DATA] [GEOGRAPHIC_DATA]" at bounding box center [601, 290] width 1202 height 581
click at [27, 236] on div "Tổng thể The Sea [GEOGRAPHIC_DATA] [GEOGRAPHIC_DATA]" at bounding box center [601, 290] width 1202 height 581
click at [0, 251] on div "Tổng thể The Sea [GEOGRAPHIC_DATA] [GEOGRAPHIC_DATA]" at bounding box center [601, 290] width 1202 height 581
click at [620, 258] on div "Tổng thể The Sea [GEOGRAPHIC_DATA] [GEOGRAPHIC_DATA]" at bounding box center [601, 290] width 1202 height 581
click at [639, 257] on div "Tổng thể The Sea [GEOGRAPHIC_DATA] [GEOGRAPHIC_DATA]" at bounding box center [601, 290] width 1202 height 581
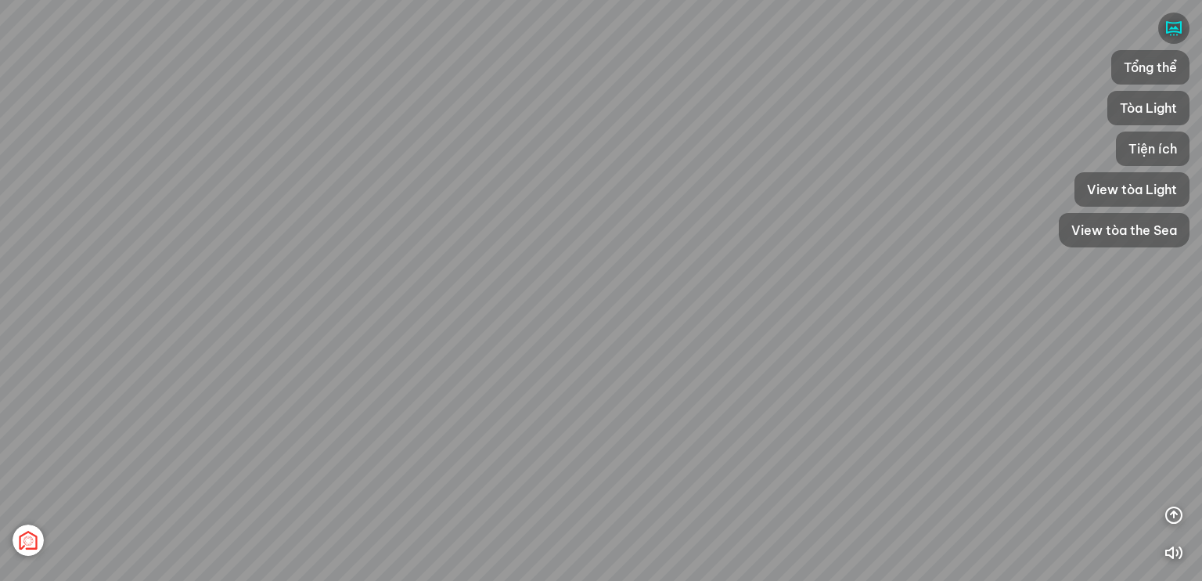
click at [699, 315] on div "Tổng thể The Sea [GEOGRAPHIC_DATA] [GEOGRAPHIC_DATA]" at bounding box center [601, 290] width 1202 height 581
click at [474, 195] on div "Tổng thể The Sea [GEOGRAPHIC_DATA] [GEOGRAPHIC_DATA]" at bounding box center [601, 290] width 1202 height 581
click at [866, 315] on div "Tổng thể The Sea [GEOGRAPHIC_DATA] [GEOGRAPHIC_DATA]" at bounding box center [601, 290] width 1202 height 581
drag, startPoint x: 603, startPoint y: 298, endPoint x: 539, endPoint y: 307, distance: 65.5
click at [535, 301] on div "Tổng thể The Sea [GEOGRAPHIC_DATA] [GEOGRAPHIC_DATA]" at bounding box center [601, 290] width 1202 height 581
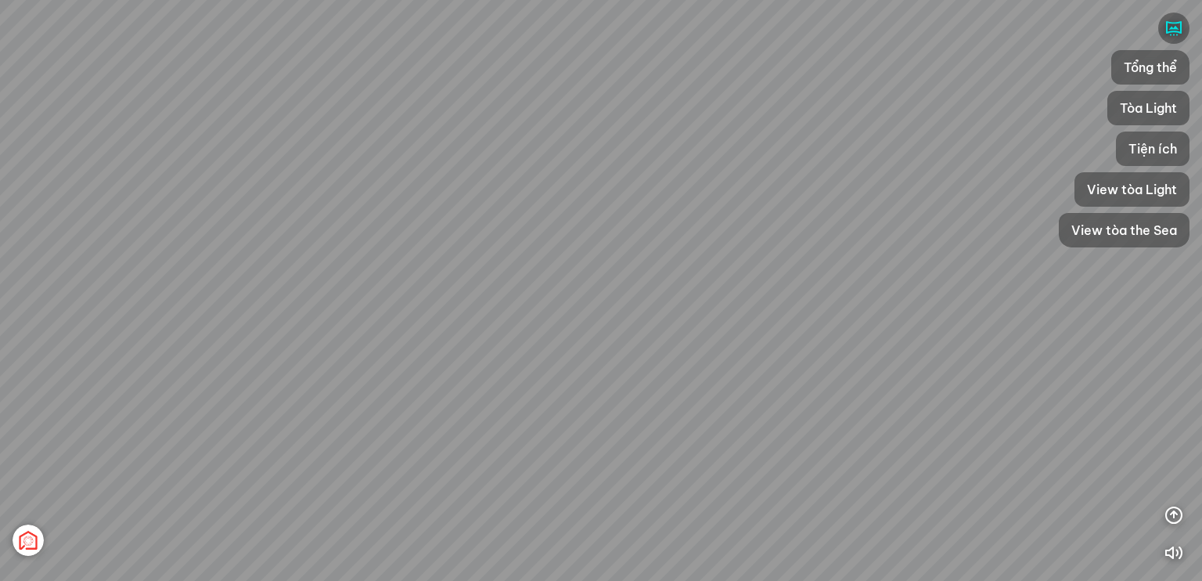
drag, startPoint x: 813, startPoint y: 339, endPoint x: 573, endPoint y: 418, distance: 253.0
click at [557, 417] on div "Tổng thể The Sea [GEOGRAPHIC_DATA] [GEOGRAPHIC_DATA]" at bounding box center [601, 290] width 1202 height 581
drag, startPoint x: 673, startPoint y: 414, endPoint x: 605, endPoint y: 431, distance: 70.1
click at [605, 431] on div "Tổng thể The Sea [GEOGRAPHIC_DATA] [GEOGRAPHIC_DATA]" at bounding box center [601, 290] width 1202 height 581
drag, startPoint x: 722, startPoint y: 361, endPoint x: 603, endPoint y: 391, distance: 122.8
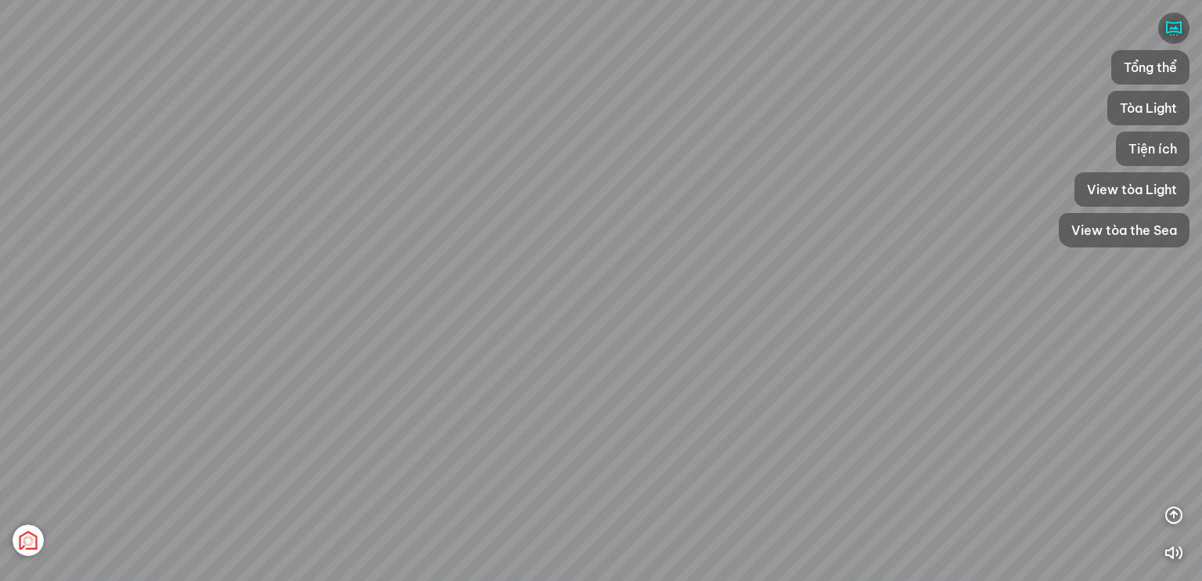
click at [603, 391] on div "Tổng thể The Sea [GEOGRAPHIC_DATA] [GEOGRAPHIC_DATA]" at bounding box center [601, 290] width 1202 height 581
drag, startPoint x: 672, startPoint y: 320, endPoint x: 730, endPoint y: 301, distance: 60.1
click at [730, 301] on div "Tổng thể The Sea [GEOGRAPHIC_DATA] [GEOGRAPHIC_DATA]" at bounding box center [601, 290] width 1202 height 581
drag, startPoint x: 835, startPoint y: 354, endPoint x: 620, endPoint y: 366, distance: 215.6
click at [620, 366] on div "Tổng thể The Sea [GEOGRAPHIC_DATA] [GEOGRAPHIC_DATA]" at bounding box center [601, 290] width 1202 height 581
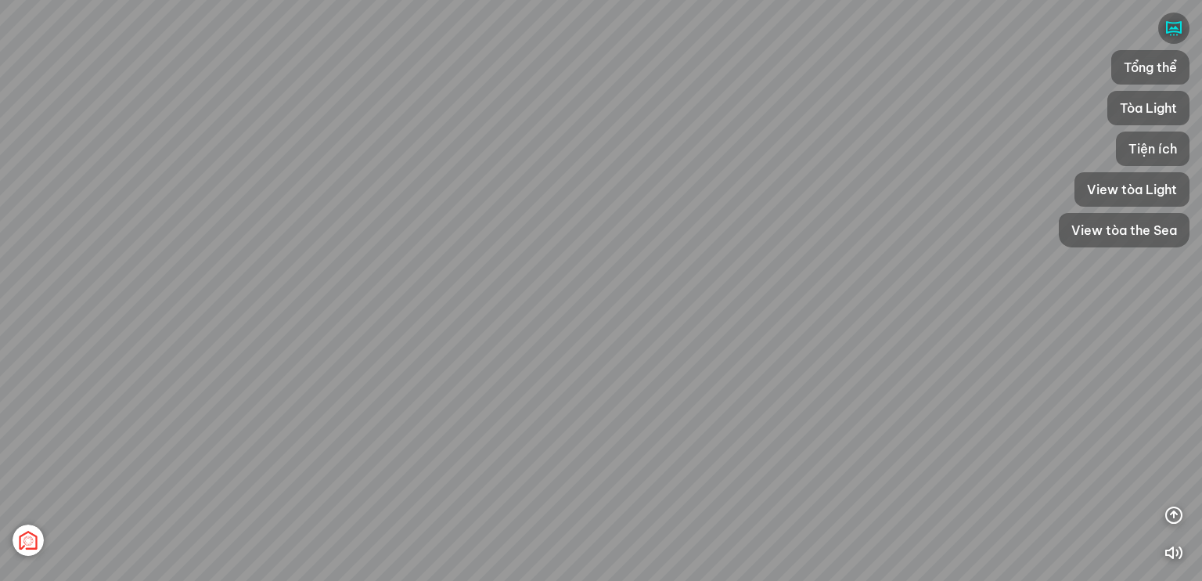
drag, startPoint x: 697, startPoint y: 361, endPoint x: 470, endPoint y: 423, distance: 235.5
click at [470, 423] on div "Tổng thể The Sea [GEOGRAPHIC_DATA] [GEOGRAPHIC_DATA]" at bounding box center [601, 290] width 1202 height 581
click at [459, 448] on div "Tổng thể The Sea [GEOGRAPHIC_DATA] [GEOGRAPHIC_DATA]" at bounding box center [601, 290] width 1202 height 581
drag, startPoint x: 639, startPoint y: 403, endPoint x: 651, endPoint y: 485, distance: 82.2
click at [654, 506] on div "Tổng thể The Sea [GEOGRAPHIC_DATA] [GEOGRAPHIC_DATA]" at bounding box center [601, 290] width 1202 height 581
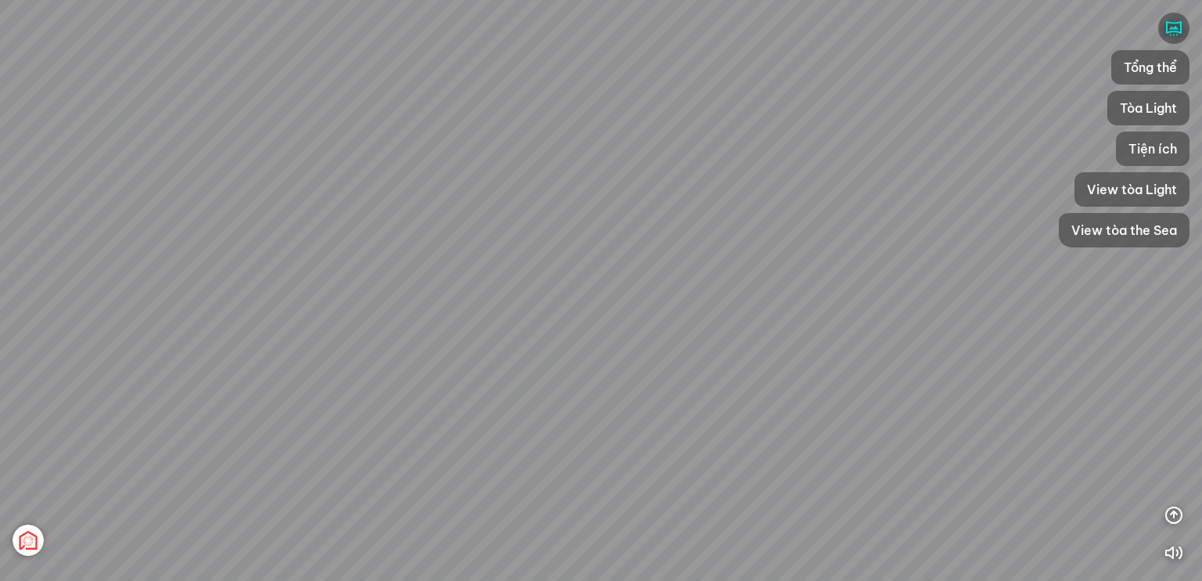
click at [639, 452] on div "Tổng thể The Sea [GEOGRAPHIC_DATA] [GEOGRAPHIC_DATA]" at bounding box center [601, 290] width 1202 height 581
drag, startPoint x: 738, startPoint y: 435, endPoint x: 746, endPoint y: 436, distance: 7.9
click at [751, 435] on div "Tổng thể The Sea [GEOGRAPHIC_DATA] [GEOGRAPHIC_DATA]" at bounding box center [601, 290] width 1202 height 581
drag, startPoint x: 632, startPoint y: 431, endPoint x: 734, endPoint y: 427, distance: 101.9
click at [734, 427] on div "Tổng thể The Sea [GEOGRAPHIC_DATA] [GEOGRAPHIC_DATA]" at bounding box center [601, 290] width 1202 height 581
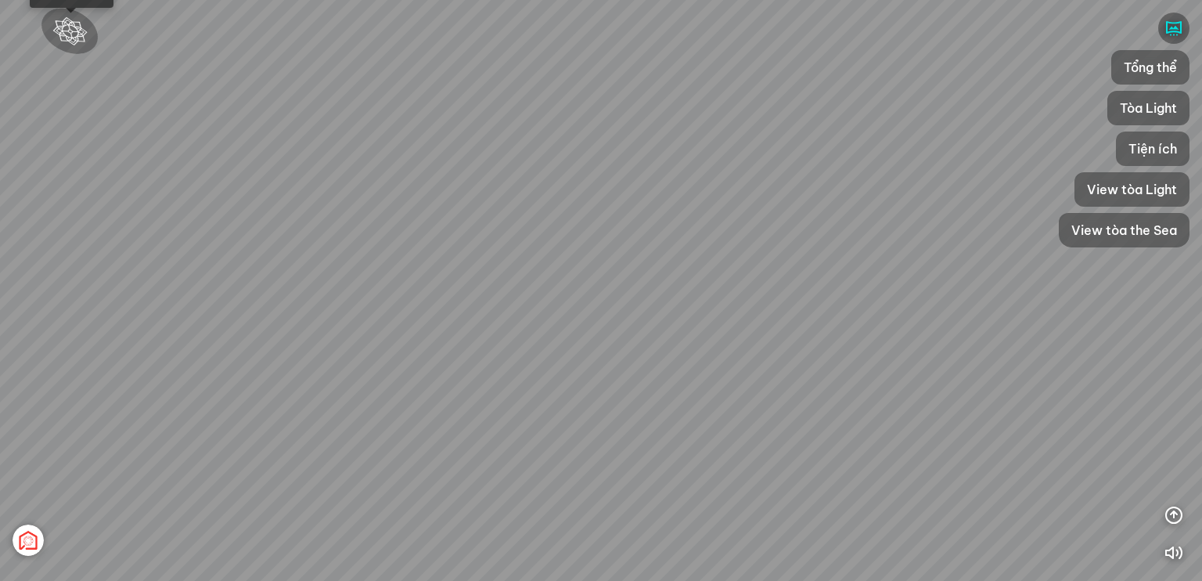
drag, startPoint x: 539, startPoint y: 425, endPoint x: 673, endPoint y: 404, distance: 135.5
click at [716, 402] on div "Tổng thể The Sea [GEOGRAPHIC_DATA] [GEOGRAPHIC_DATA]" at bounding box center [601, 290] width 1202 height 581
drag, startPoint x: 517, startPoint y: 409, endPoint x: 707, endPoint y: 408, distance: 190.2
click at [707, 408] on div "Tổng thể The Sea [GEOGRAPHIC_DATA] [GEOGRAPHIC_DATA]" at bounding box center [601, 290] width 1202 height 581
drag, startPoint x: 634, startPoint y: 406, endPoint x: 787, endPoint y: 407, distance: 153.4
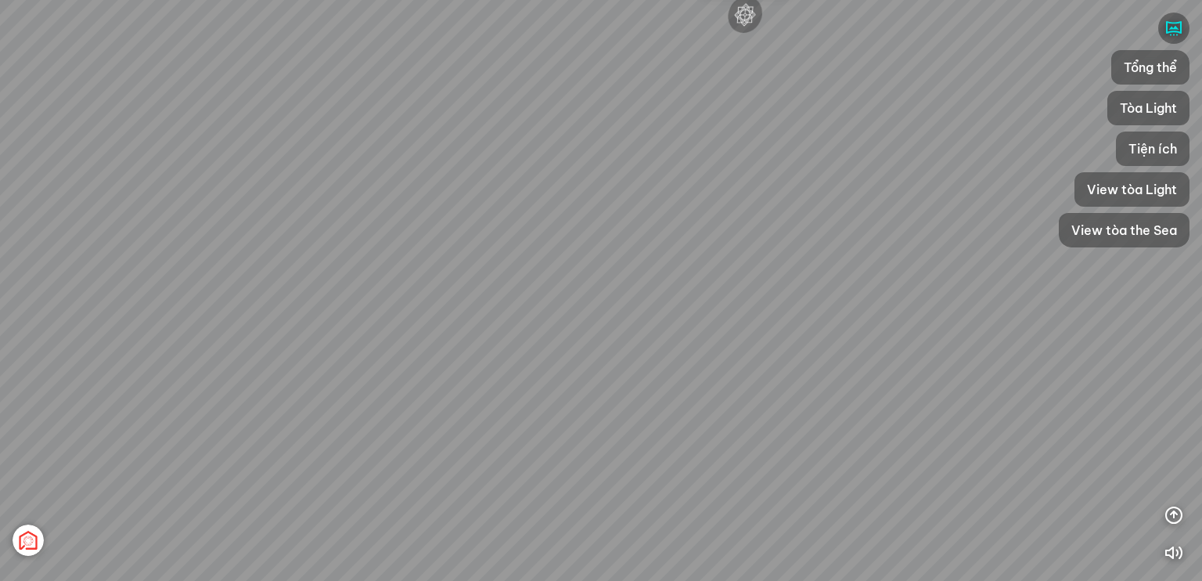
click at [804, 407] on div "Tổng thể The Sea [GEOGRAPHIC_DATA] [GEOGRAPHIC_DATA]" at bounding box center [601, 290] width 1202 height 581
drag, startPoint x: 636, startPoint y: 405, endPoint x: 623, endPoint y: 402, distance: 12.9
click at [697, 405] on div "Tổng thể The Sea [GEOGRAPHIC_DATA] [GEOGRAPHIC_DATA]" at bounding box center [601, 290] width 1202 height 581
drag, startPoint x: 625, startPoint y: 400, endPoint x: 751, endPoint y: 403, distance: 126.1
click at [755, 402] on div "Tổng thể The Sea [GEOGRAPHIC_DATA] [GEOGRAPHIC_DATA]" at bounding box center [601, 290] width 1202 height 581
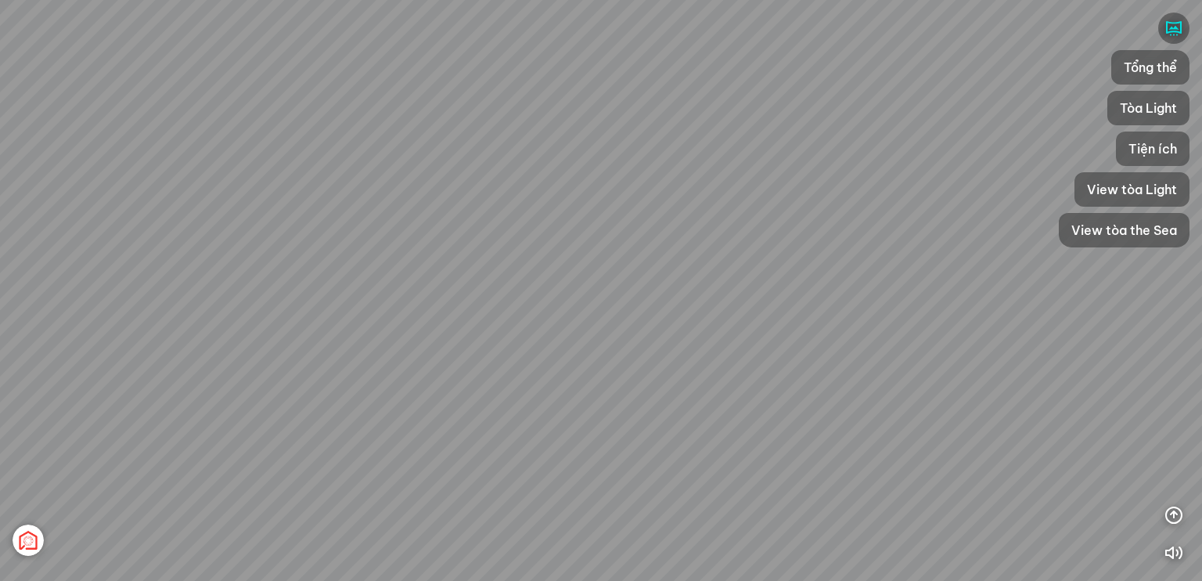
drag, startPoint x: 406, startPoint y: 330, endPoint x: 526, endPoint y: 344, distance: 120.5
click at [564, 355] on div "Tổng thể The Sea [GEOGRAPHIC_DATA] [GEOGRAPHIC_DATA]" at bounding box center [601, 290] width 1202 height 581
drag, startPoint x: 478, startPoint y: 309, endPoint x: 632, endPoint y: 351, distance: 159.7
click at [632, 351] on div "Tổng thể The Sea [GEOGRAPHIC_DATA] [GEOGRAPHIC_DATA]" at bounding box center [601, 290] width 1202 height 581
drag, startPoint x: 498, startPoint y: 304, endPoint x: 688, endPoint y: 249, distance: 197.9
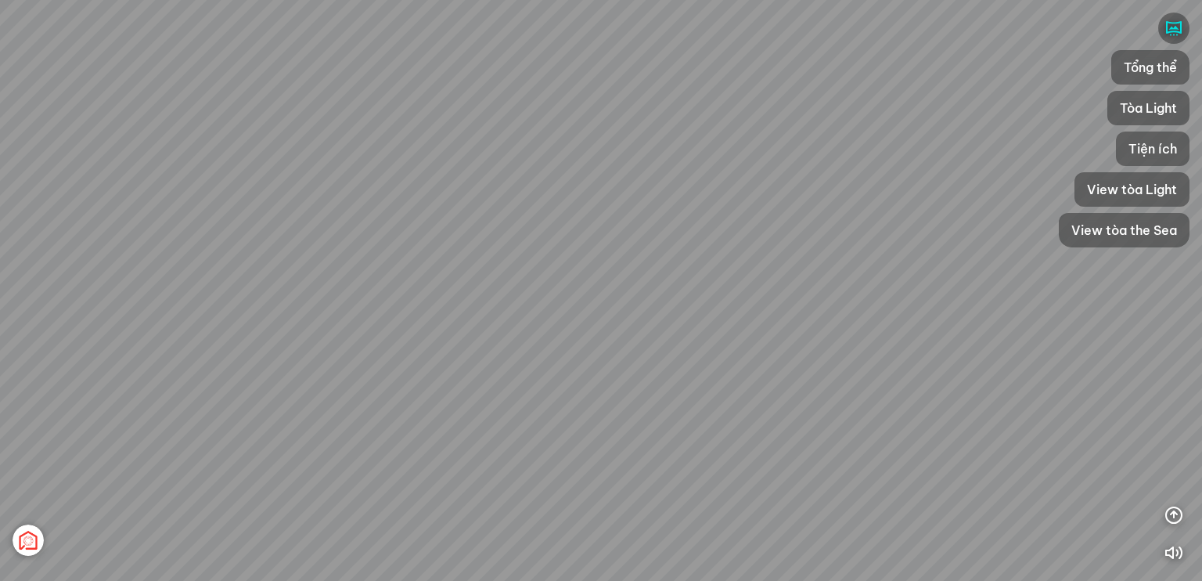
click at [688, 249] on div "Tổng thể The Sea [GEOGRAPHIC_DATA] [GEOGRAPHIC_DATA]" at bounding box center [601, 290] width 1202 height 581
drag, startPoint x: 674, startPoint y: 294, endPoint x: 485, endPoint y: 329, distance: 191.9
click at [485, 328] on div "Tổng thể The Sea [GEOGRAPHIC_DATA] [GEOGRAPHIC_DATA]" at bounding box center [601, 290] width 1202 height 581
drag, startPoint x: 614, startPoint y: 331, endPoint x: 545, endPoint y: 314, distance: 71.8
click at [545, 314] on div "Tổng thể The Sea [GEOGRAPHIC_DATA] [GEOGRAPHIC_DATA]" at bounding box center [601, 290] width 1202 height 581
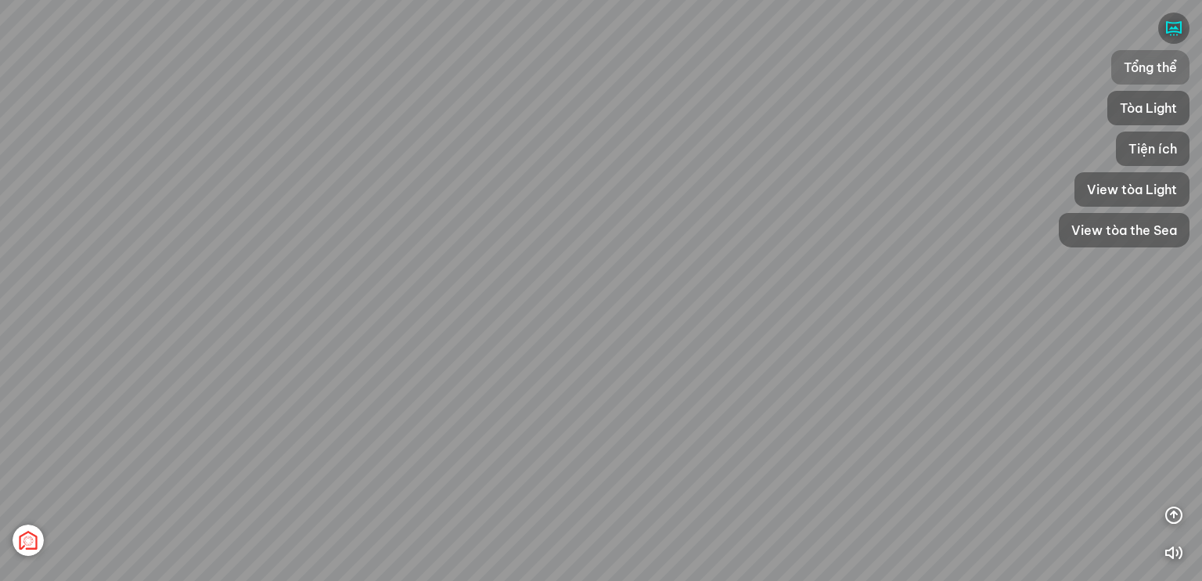
drag, startPoint x: 1162, startPoint y: 62, endPoint x: 1147, endPoint y: 80, distance: 23.4
click at [1160, 63] on span "Tổng thể" at bounding box center [1150, 67] width 53 height 19
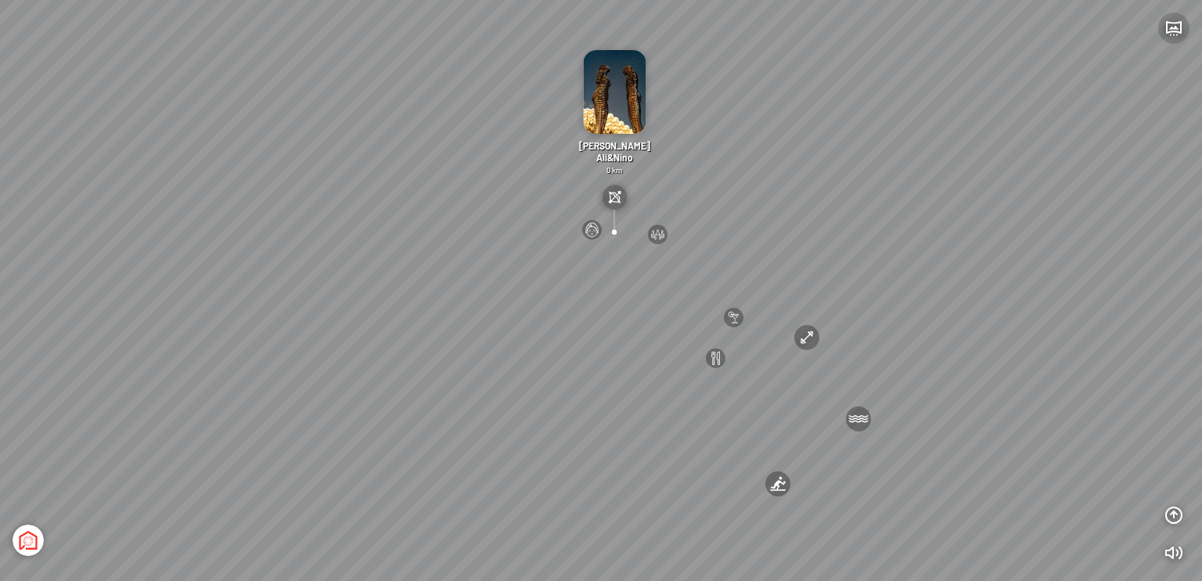
click at [1180, 26] on icon "button" at bounding box center [1174, 28] width 19 height 19
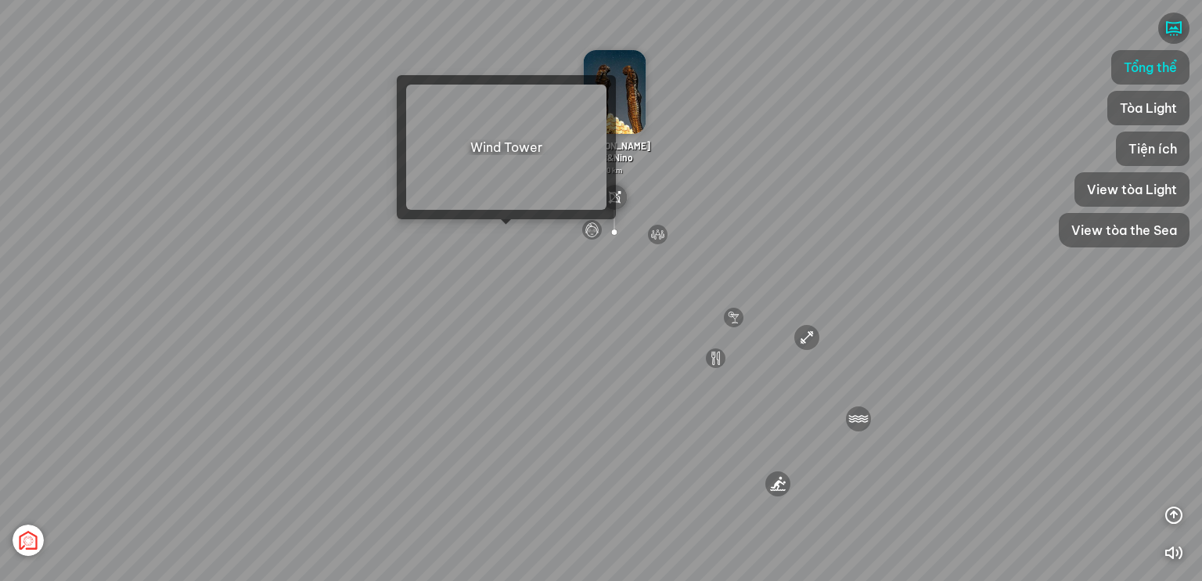
click at [510, 228] on div at bounding box center [506, 224] width 11 height 11
click at [510, 236] on div "[GEOGRAPHIC_DATA] 3.6 km KN Links [GEOGRAPHIC_DATA] 5.9 km Thể [PERSON_NAME] Bi…" at bounding box center [601, 290] width 1202 height 581
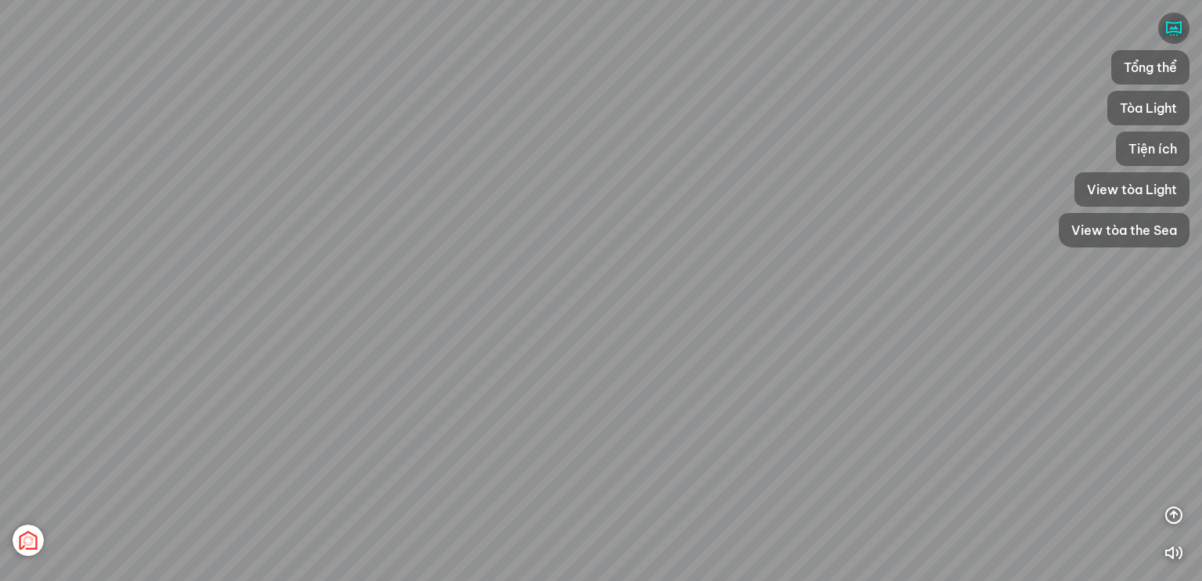
drag, startPoint x: 682, startPoint y: 269, endPoint x: 527, endPoint y: 227, distance: 160.6
click at [380, 209] on div "[GEOGRAPHIC_DATA] [GEOGRAPHIC_DATA] [GEOGRAPHIC_DATA] The [GEOGRAPHIC_DATA] Tổn…" at bounding box center [601, 290] width 1202 height 581
drag, startPoint x: 205, startPoint y: 202, endPoint x: 192, endPoint y: 203, distance: 13.3
click at [189, 202] on div "[GEOGRAPHIC_DATA] [GEOGRAPHIC_DATA] [GEOGRAPHIC_DATA] The [GEOGRAPHIC_DATA] Tổn…" at bounding box center [601, 290] width 1202 height 581
drag, startPoint x: 618, startPoint y: 220, endPoint x: 255, endPoint y: 226, distance: 363.2
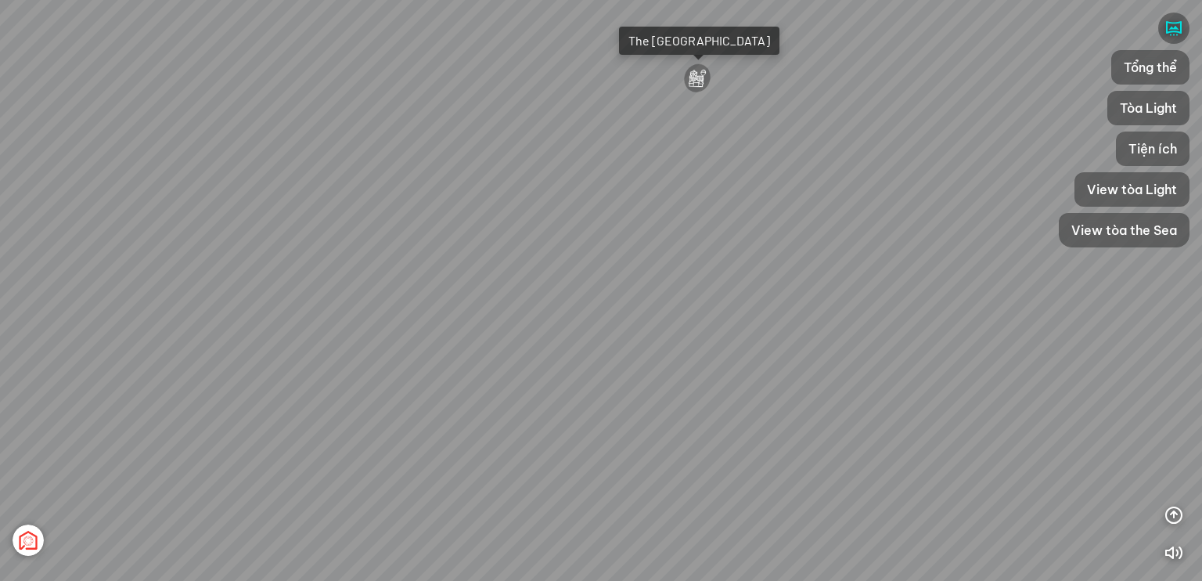
click at [254, 225] on div "[GEOGRAPHIC_DATA] [GEOGRAPHIC_DATA] [GEOGRAPHIC_DATA] The [GEOGRAPHIC_DATA] Tổn…" at bounding box center [601, 290] width 1202 height 581
click at [562, 236] on div "[GEOGRAPHIC_DATA] [GEOGRAPHIC_DATA] [GEOGRAPHIC_DATA] The [GEOGRAPHIC_DATA] Tổn…" at bounding box center [601, 290] width 1202 height 581
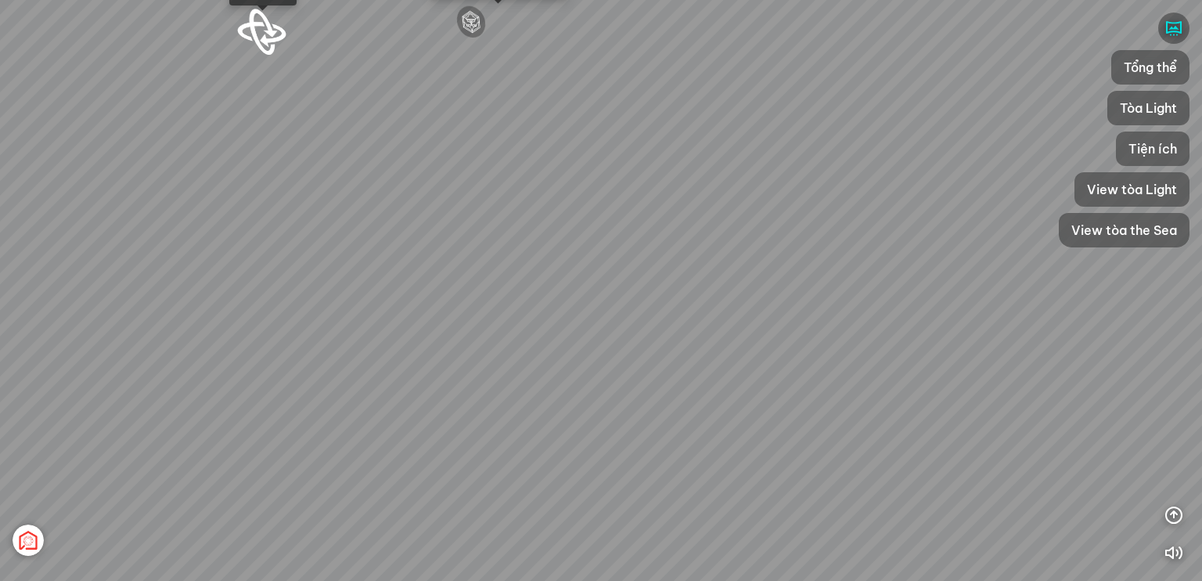
drag, startPoint x: 601, startPoint y: 257, endPoint x: 553, endPoint y: 348, distance: 103.3
click at [553, 350] on div "[GEOGRAPHIC_DATA] [GEOGRAPHIC_DATA] [GEOGRAPHIC_DATA] The [GEOGRAPHIC_DATA] Tổn…" at bounding box center [601, 290] width 1202 height 581
drag, startPoint x: 626, startPoint y: 250, endPoint x: 626, endPoint y: 163, distance: 87.7
click at [629, 150] on div "[GEOGRAPHIC_DATA] [GEOGRAPHIC_DATA] [GEOGRAPHIC_DATA] The [GEOGRAPHIC_DATA] Tổn…" at bounding box center [601, 290] width 1202 height 581
drag, startPoint x: 679, startPoint y: 101, endPoint x: 506, endPoint y: 362, distance: 312.8
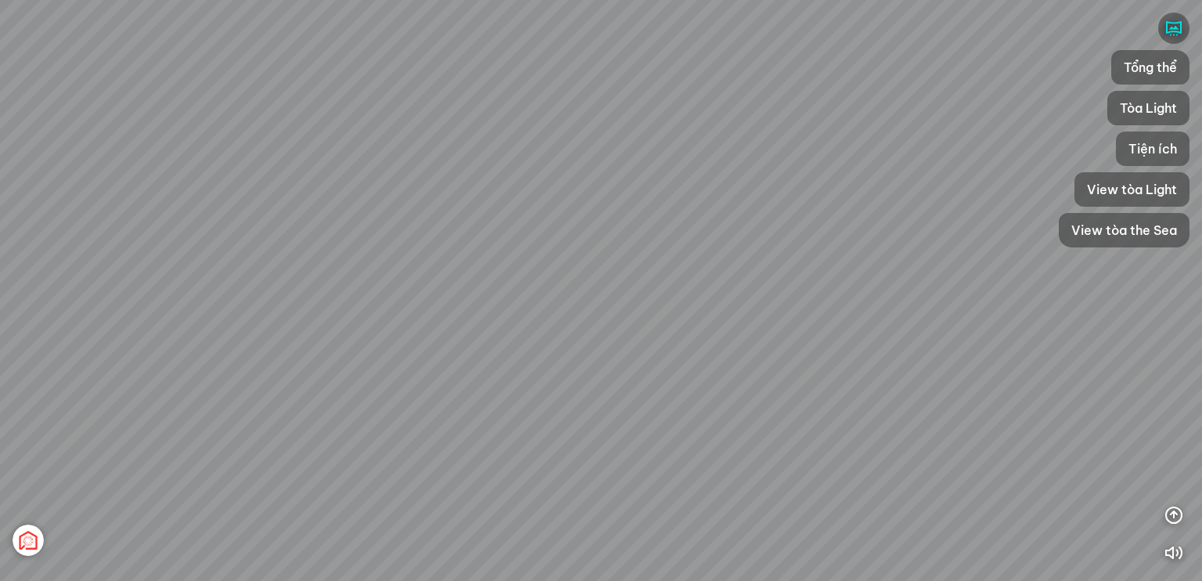
click at [497, 375] on div "[GEOGRAPHIC_DATA] [GEOGRAPHIC_DATA] [GEOGRAPHIC_DATA] The [GEOGRAPHIC_DATA] Tổn…" at bounding box center [601, 290] width 1202 height 581
click at [591, 379] on div "[GEOGRAPHIC_DATA] [GEOGRAPHIC_DATA] [GEOGRAPHIC_DATA] The [GEOGRAPHIC_DATA] Tổn…" at bounding box center [601, 290] width 1202 height 581
drag, startPoint x: 496, startPoint y: 373, endPoint x: 627, endPoint y: 319, distance: 141.4
click at [784, 314] on div "[GEOGRAPHIC_DATA] [GEOGRAPHIC_DATA] [GEOGRAPHIC_DATA] The [GEOGRAPHIC_DATA] Tổn…" at bounding box center [601, 290] width 1202 height 581
click at [841, 320] on div "[GEOGRAPHIC_DATA] [GEOGRAPHIC_DATA] [GEOGRAPHIC_DATA] The [GEOGRAPHIC_DATA] Tổn…" at bounding box center [601, 290] width 1202 height 581
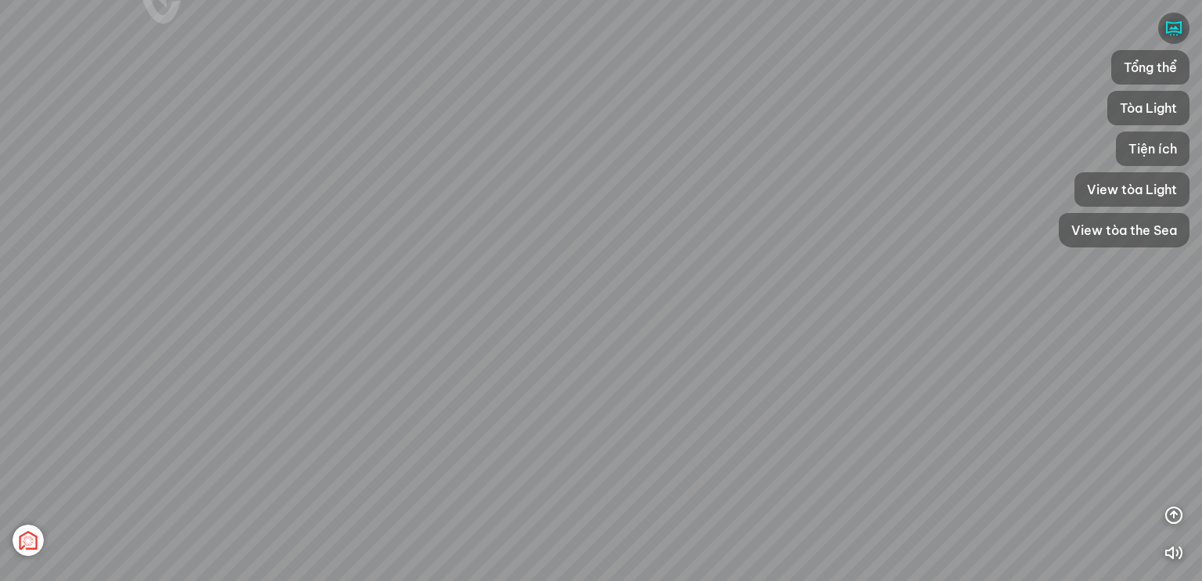
drag, startPoint x: 632, startPoint y: 323, endPoint x: 758, endPoint y: 320, distance: 126.1
click at [758, 320] on div "[GEOGRAPHIC_DATA] [GEOGRAPHIC_DATA] [GEOGRAPHIC_DATA] The [GEOGRAPHIC_DATA] Tổn…" at bounding box center [601, 290] width 1202 height 581
click at [438, 352] on div "[GEOGRAPHIC_DATA] [GEOGRAPHIC_DATA] [GEOGRAPHIC_DATA] The [GEOGRAPHIC_DATA] Tổn…" at bounding box center [601, 290] width 1202 height 581
click at [517, 369] on div "[GEOGRAPHIC_DATA] [GEOGRAPHIC_DATA] [GEOGRAPHIC_DATA] The [GEOGRAPHIC_DATA] Tổn…" at bounding box center [601, 290] width 1202 height 581
drag, startPoint x: 715, startPoint y: 373, endPoint x: 643, endPoint y: 374, distance: 72.0
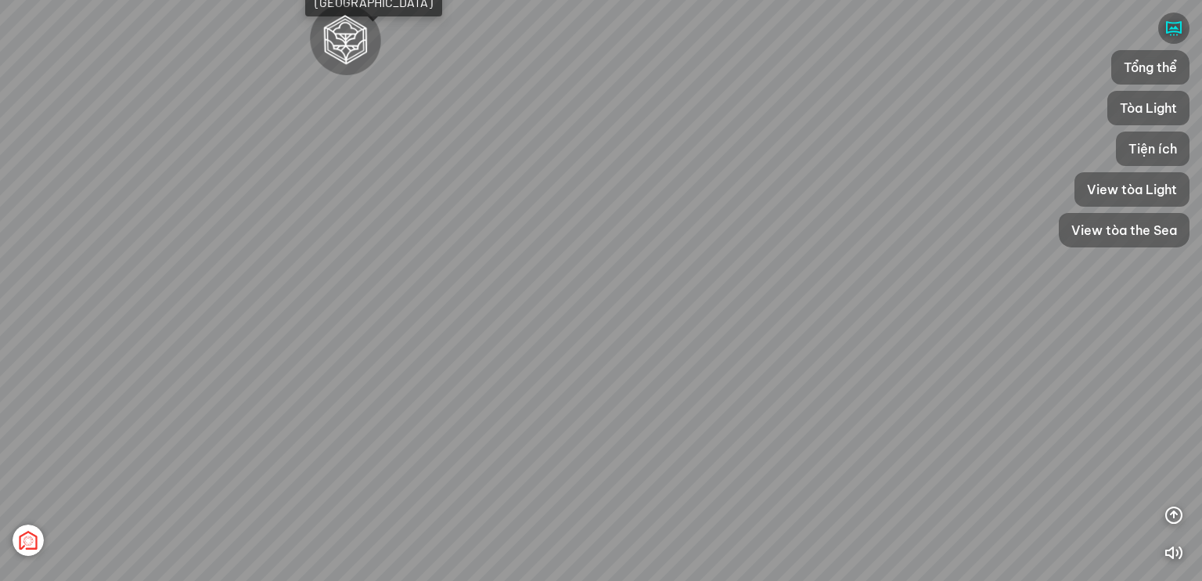
click at [643, 374] on div "[GEOGRAPHIC_DATA] [GEOGRAPHIC_DATA] [GEOGRAPHIC_DATA] The [GEOGRAPHIC_DATA] Tổn…" at bounding box center [601, 290] width 1202 height 581
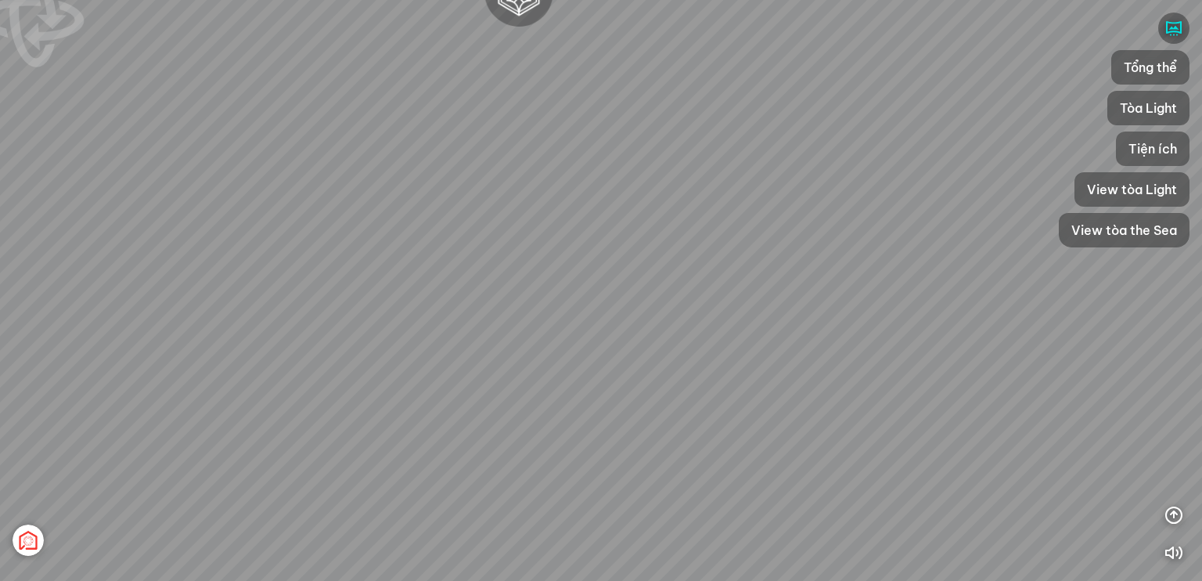
drag, startPoint x: 680, startPoint y: 355, endPoint x: 584, endPoint y: 359, distance: 96.4
click at [840, 309] on div "[GEOGRAPHIC_DATA] [GEOGRAPHIC_DATA] [GEOGRAPHIC_DATA] The [GEOGRAPHIC_DATA] Tổn…" at bounding box center [601, 290] width 1202 height 581
drag, startPoint x: 526, startPoint y: 381, endPoint x: 627, endPoint y: 351, distance: 105.3
click at [627, 351] on div "[GEOGRAPHIC_DATA] [GEOGRAPHIC_DATA] [GEOGRAPHIC_DATA] The [GEOGRAPHIC_DATA] Tổn…" at bounding box center [601, 290] width 1202 height 581
drag, startPoint x: 606, startPoint y: 330, endPoint x: 438, endPoint y: 273, distance: 177.7
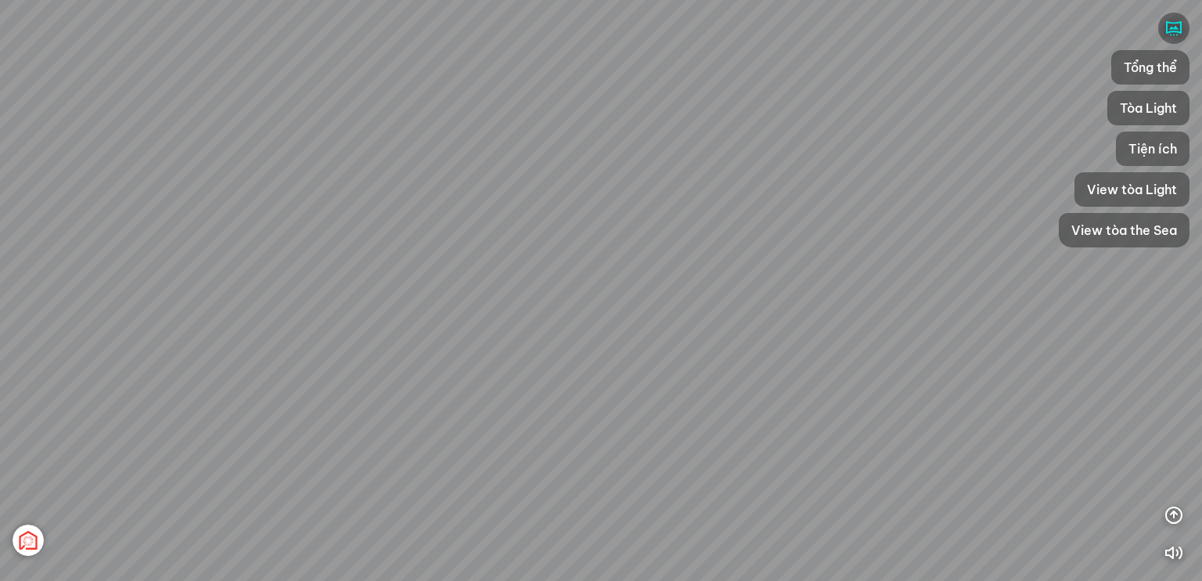
click at [438, 273] on div "[GEOGRAPHIC_DATA] [GEOGRAPHIC_DATA] [GEOGRAPHIC_DATA] The [GEOGRAPHIC_DATA] Tổn…" at bounding box center [601, 290] width 1202 height 581
drag, startPoint x: 396, startPoint y: 290, endPoint x: 294, endPoint y: 362, distance: 125.3
click at [294, 362] on div "[GEOGRAPHIC_DATA] [GEOGRAPHIC_DATA] [GEOGRAPHIC_DATA] The [GEOGRAPHIC_DATA] Tổn…" at bounding box center [601, 290] width 1202 height 581
drag, startPoint x: 475, startPoint y: 413, endPoint x: 460, endPoint y: 439, distance: 30.5
click at [460, 439] on div "[GEOGRAPHIC_DATA] [GEOGRAPHIC_DATA] [GEOGRAPHIC_DATA] The [GEOGRAPHIC_DATA] Tổn…" at bounding box center [601, 290] width 1202 height 581
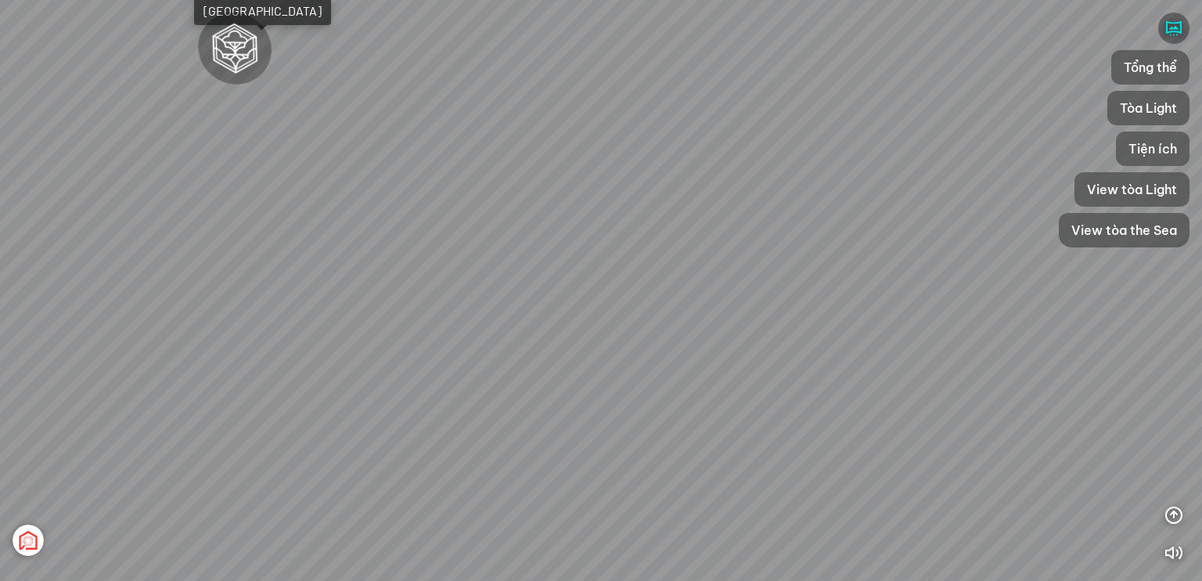
drag, startPoint x: 470, startPoint y: 466, endPoint x: 576, endPoint y: 417, distance: 117.0
click at [441, 469] on div "[GEOGRAPHIC_DATA] [GEOGRAPHIC_DATA] [GEOGRAPHIC_DATA] The [GEOGRAPHIC_DATA] Tổn…" at bounding box center [601, 290] width 1202 height 581
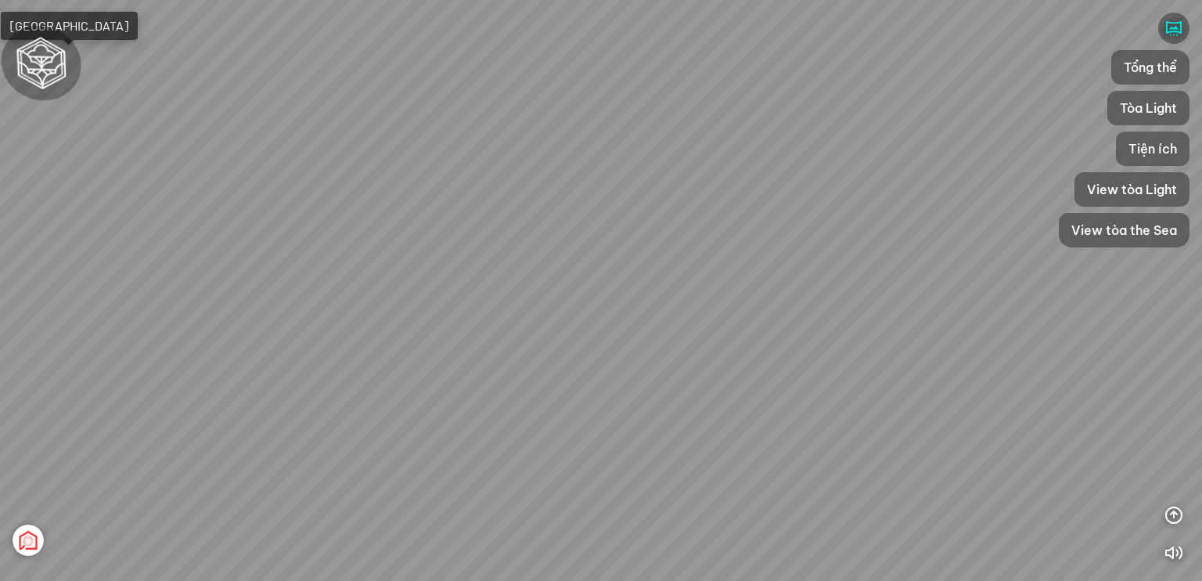
drag, startPoint x: 593, startPoint y: 413, endPoint x: 523, endPoint y: 413, distance: 70.4
click at [523, 413] on div "[GEOGRAPHIC_DATA] [GEOGRAPHIC_DATA] [GEOGRAPHIC_DATA] The [GEOGRAPHIC_DATA] Tổn…" at bounding box center [601, 290] width 1202 height 581
drag, startPoint x: 701, startPoint y: 408, endPoint x: 622, endPoint y: 404, distance: 79.2
click at [622, 404] on div "[GEOGRAPHIC_DATA] [GEOGRAPHIC_DATA] [GEOGRAPHIC_DATA] The [GEOGRAPHIC_DATA] Tổn…" at bounding box center [601, 290] width 1202 height 581
drag, startPoint x: 432, startPoint y: 402, endPoint x: 373, endPoint y: 399, distance: 58.8
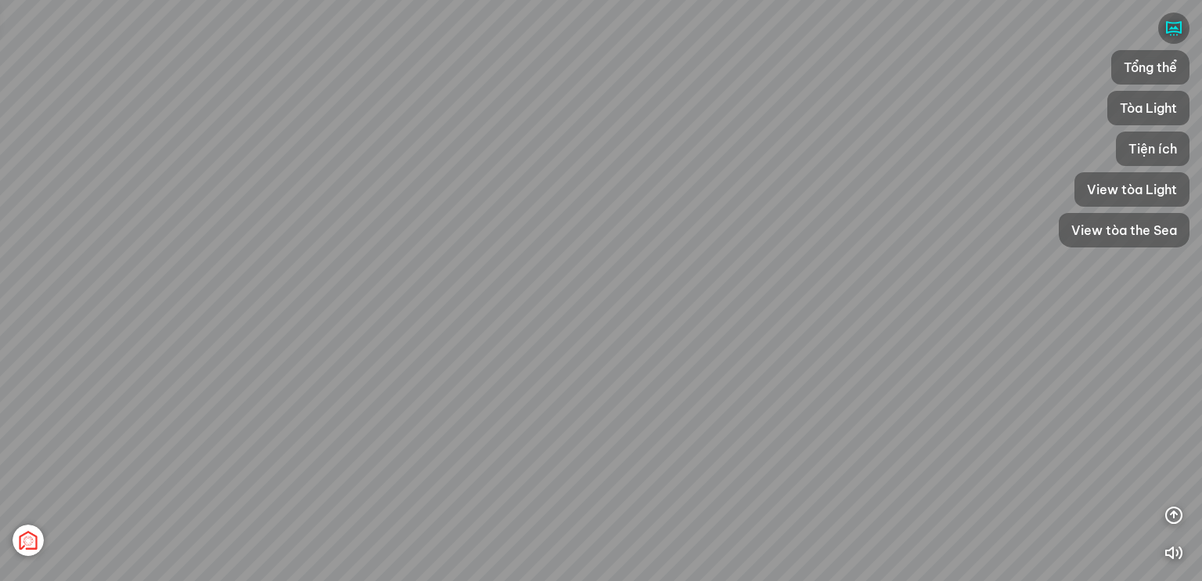
click at [373, 399] on div "[GEOGRAPHIC_DATA] [GEOGRAPHIC_DATA] [GEOGRAPHIC_DATA] The [GEOGRAPHIC_DATA] Tổn…" at bounding box center [601, 290] width 1202 height 581
drag, startPoint x: 564, startPoint y: 398, endPoint x: 384, endPoint y: 361, distance: 184.7
click at [399, 355] on div "[GEOGRAPHIC_DATA] [GEOGRAPHIC_DATA] [GEOGRAPHIC_DATA] The [GEOGRAPHIC_DATA] Tổn…" at bounding box center [601, 290] width 1202 height 581
drag, startPoint x: 820, startPoint y: 259, endPoint x: 391, endPoint y: 294, distance: 430.4
click at [883, 261] on div "[GEOGRAPHIC_DATA] [GEOGRAPHIC_DATA] [GEOGRAPHIC_DATA] The [GEOGRAPHIC_DATA] Tổn…" at bounding box center [601, 290] width 1202 height 581
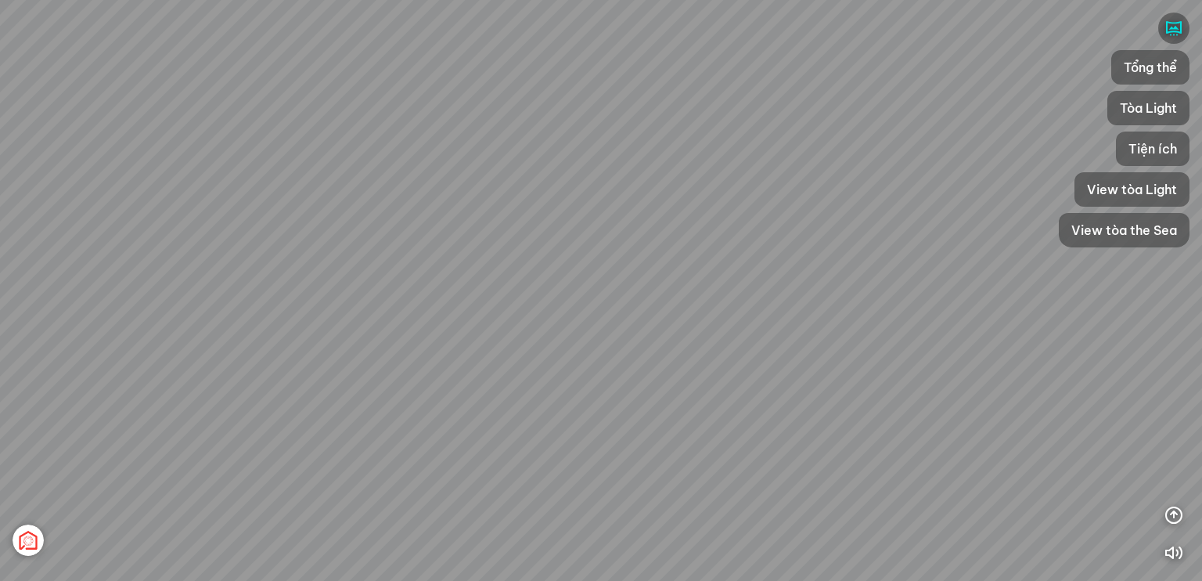
drag, startPoint x: 391, startPoint y: 295, endPoint x: 682, endPoint y: 356, distance: 296.7
click at [775, 378] on div "[GEOGRAPHIC_DATA] [GEOGRAPHIC_DATA] [GEOGRAPHIC_DATA] The [GEOGRAPHIC_DATA] Tổn…" at bounding box center [601, 290] width 1202 height 581
drag, startPoint x: 821, startPoint y: 355, endPoint x: 690, endPoint y: 355, distance: 130.7
click at [820, 355] on div "[GEOGRAPHIC_DATA] [GEOGRAPHIC_DATA] [GEOGRAPHIC_DATA] The [GEOGRAPHIC_DATA] Tổn…" at bounding box center [601, 290] width 1202 height 581
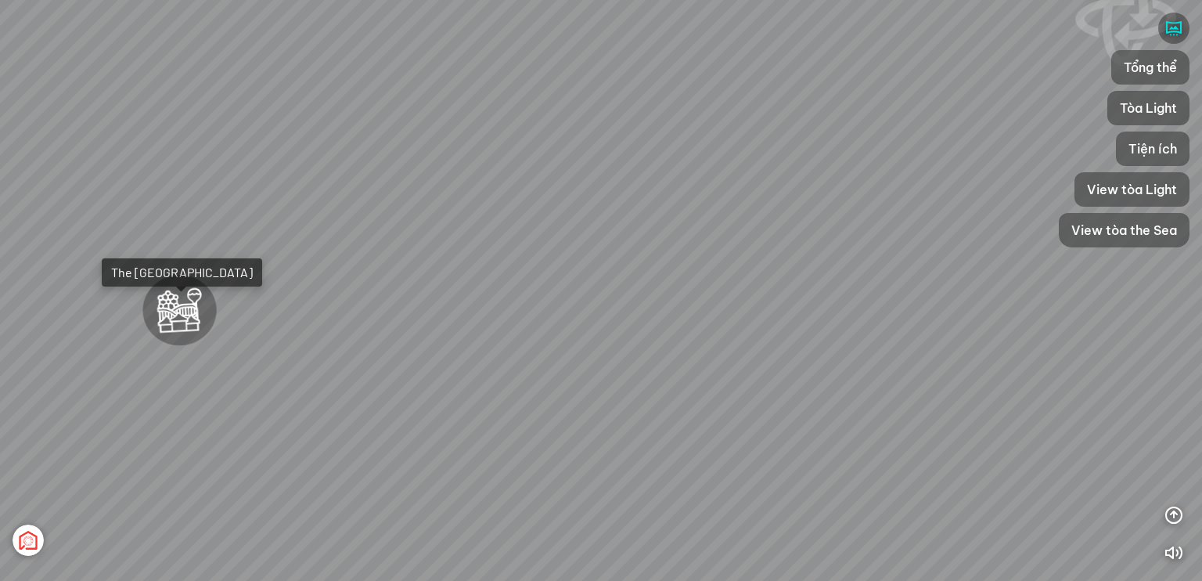
drag, startPoint x: 663, startPoint y: 362, endPoint x: 792, endPoint y: 362, distance: 129.2
click at [861, 362] on div "[GEOGRAPHIC_DATA] [GEOGRAPHIC_DATA] [GEOGRAPHIC_DATA] The [GEOGRAPHIC_DATA] Tổn…" at bounding box center [601, 290] width 1202 height 581
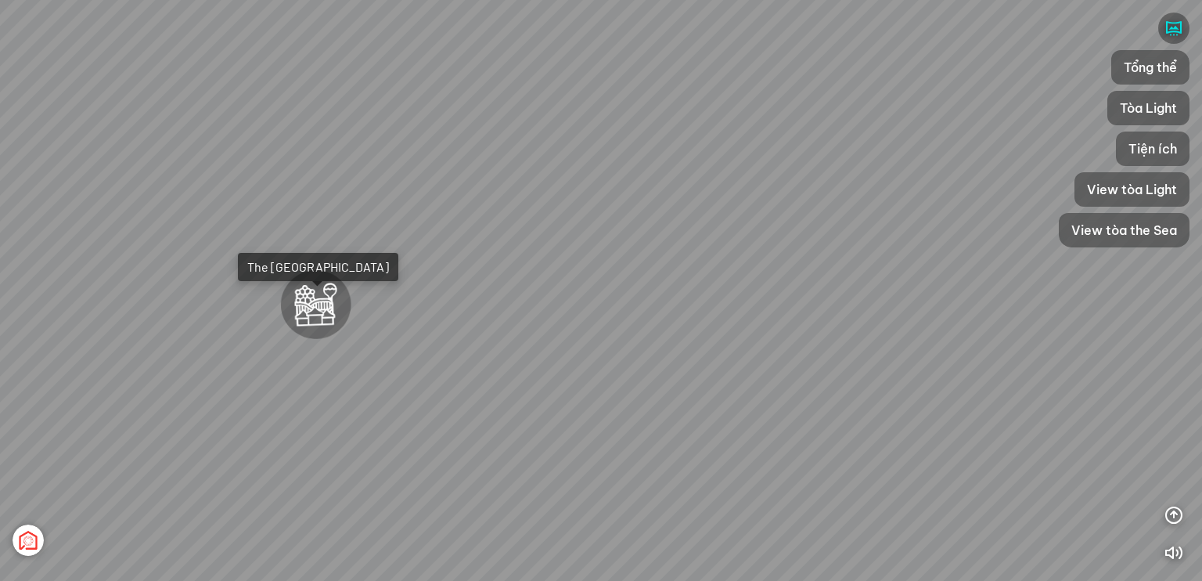
click at [878, 361] on div "[GEOGRAPHIC_DATA] [GEOGRAPHIC_DATA] [GEOGRAPHIC_DATA] The [GEOGRAPHIC_DATA] Tổn…" at bounding box center [601, 290] width 1202 height 581
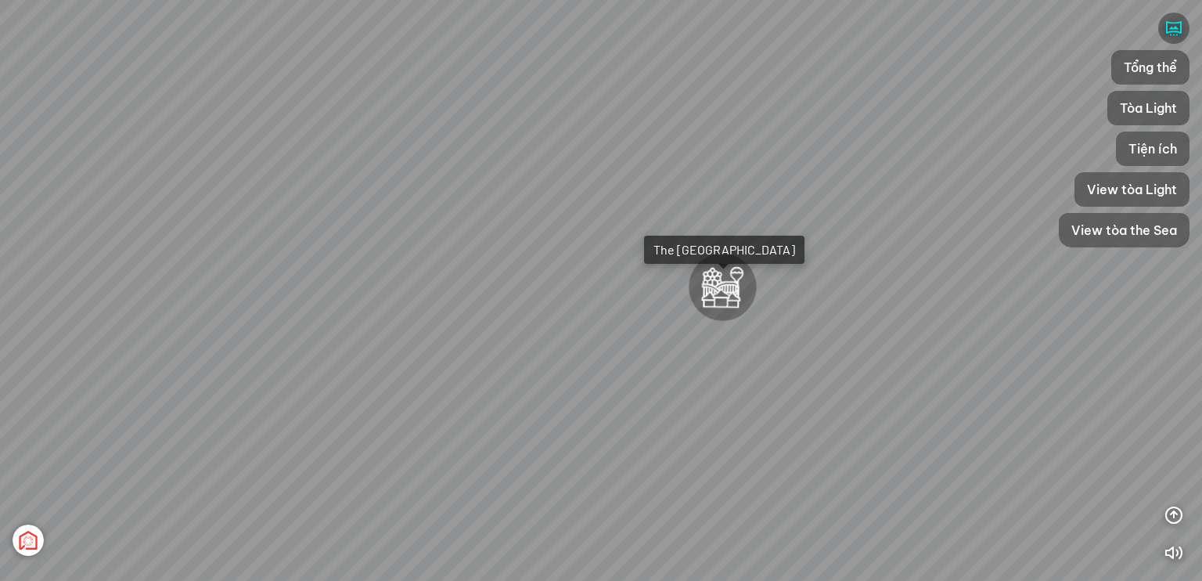
drag, startPoint x: 607, startPoint y: 376, endPoint x: 842, endPoint y: 329, distance: 240.4
click at [842, 329] on div "[GEOGRAPHIC_DATA] [GEOGRAPHIC_DATA] [GEOGRAPHIC_DATA] The [GEOGRAPHIC_DATA] Tổn…" at bounding box center [601, 290] width 1202 height 581
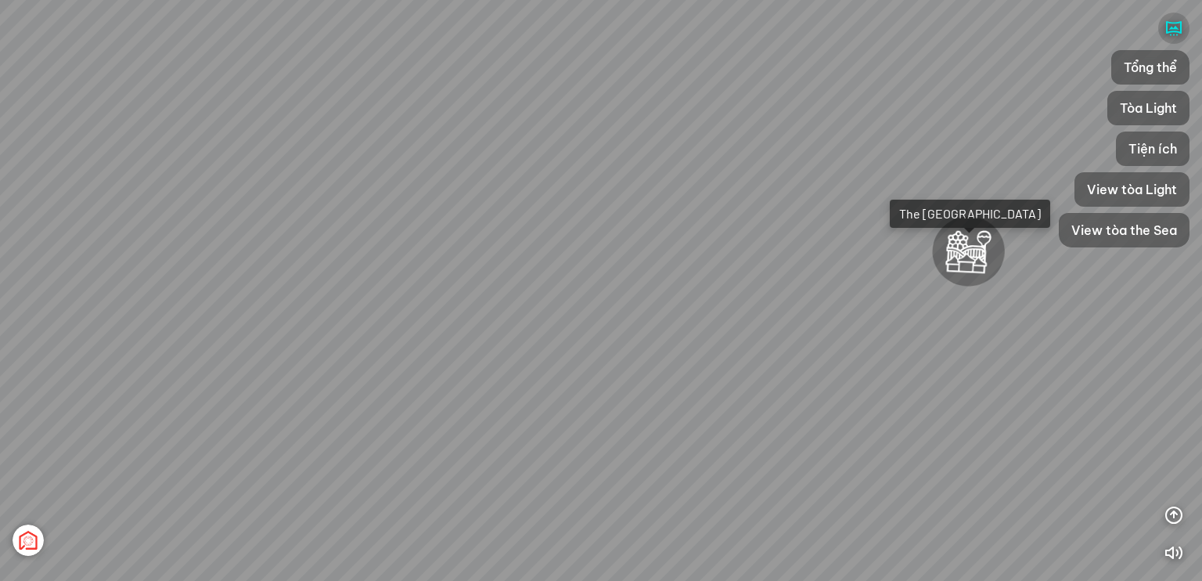
click at [1168, 31] on icon "button" at bounding box center [1174, 28] width 19 height 19
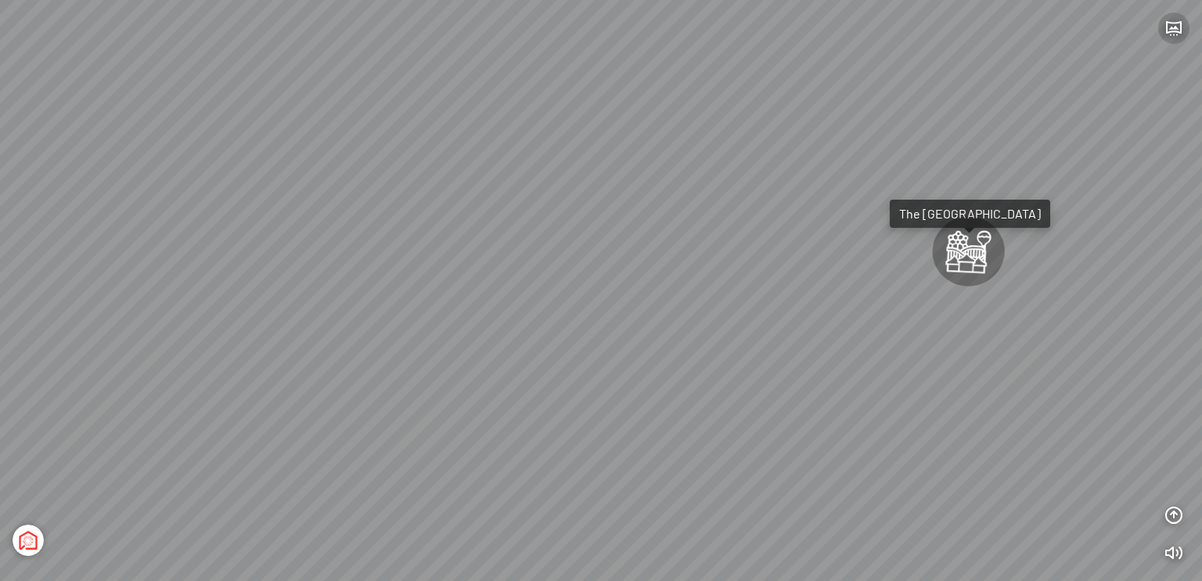
click at [1163, 29] on button "button" at bounding box center [1173, 28] width 31 height 31
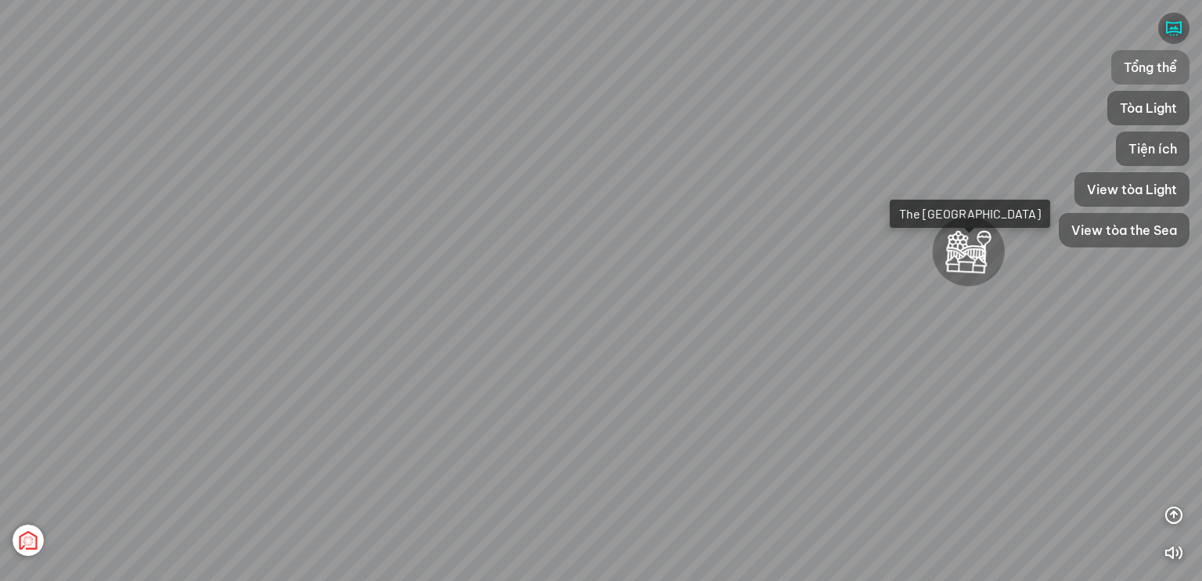
click at [1153, 65] on span "Tổng thể" at bounding box center [1150, 67] width 53 height 19
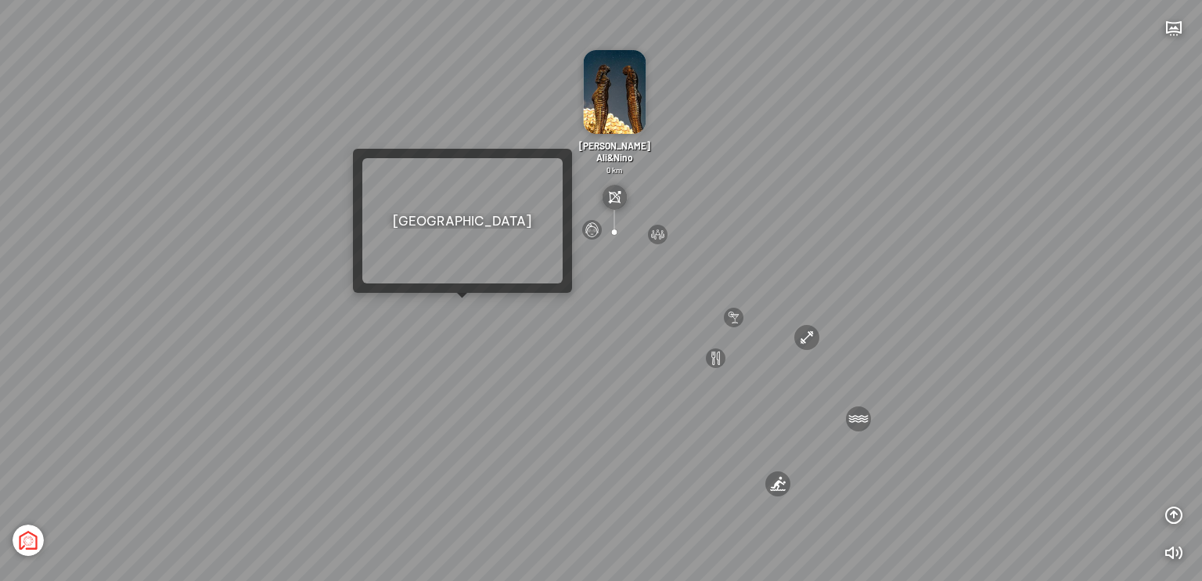
click at [463, 310] on div "[GEOGRAPHIC_DATA] 3.6 km KN Links [GEOGRAPHIC_DATA] 5.9 km Thể [PERSON_NAME] Bi…" at bounding box center [601, 290] width 1202 height 581
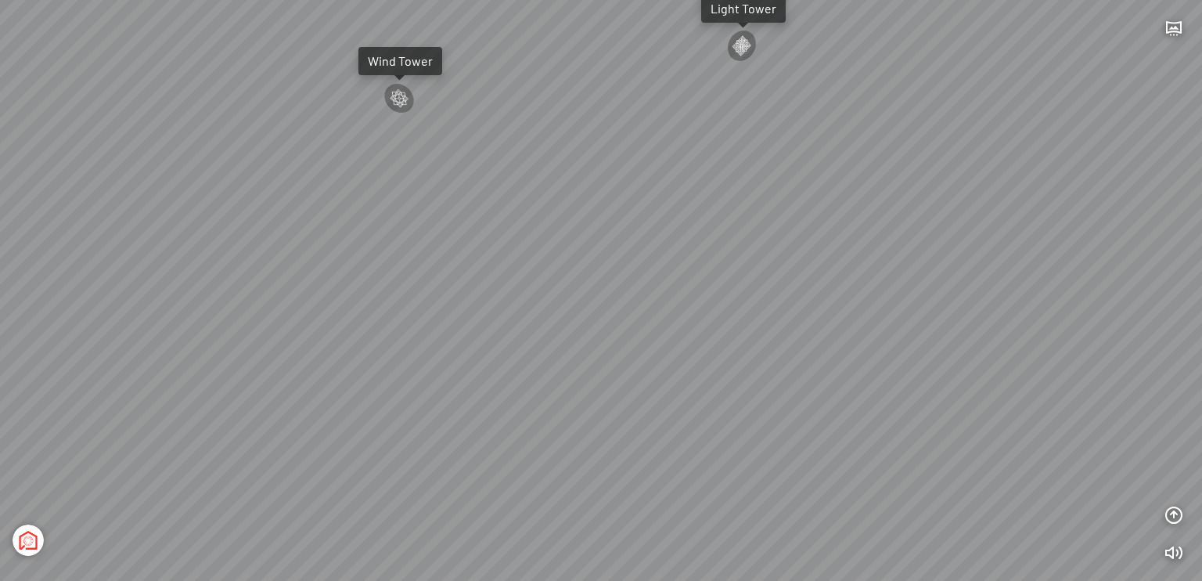
drag, startPoint x: 578, startPoint y: 356, endPoint x: 391, endPoint y: 348, distance: 187.2
click at [391, 348] on div "Tổng thể The Sea [GEOGRAPHIC_DATA] [GEOGRAPHIC_DATA]" at bounding box center [601, 290] width 1202 height 581
click at [289, 358] on div "Tổng thể The Sea [GEOGRAPHIC_DATA] [GEOGRAPHIC_DATA]" at bounding box center [601, 290] width 1202 height 581
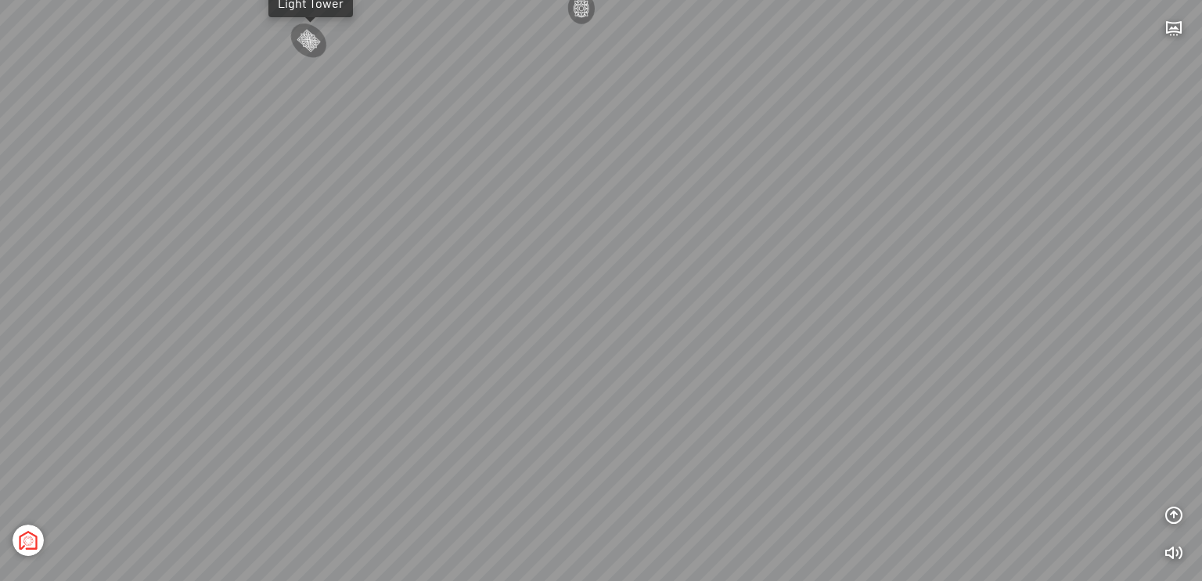
drag, startPoint x: 348, startPoint y: 361, endPoint x: 438, endPoint y: 361, distance: 90.8
click at [307, 361] on div "Tổng thể The Sea [GEOGRAPHIC_DATA] [GEOGRAPHIC_DATA]" at bounding box center [601, 290] width 1202 height 581
drag, startPoint x: 348, startPoint y: 342, endPoint x: 318, endPoint y: 342, distance: 29.7
click at [318, 342] on div "Tổng thể The Sea [GEOGRAPHIC_DATA] [GEOGRAPHIC_DATA]" at bounding box center [601, 290] width 1202 height 581
drag, startPoint x: 588, startPoint y: 388, endPoint x: 446, endPoint y: 348, distance: 147.2
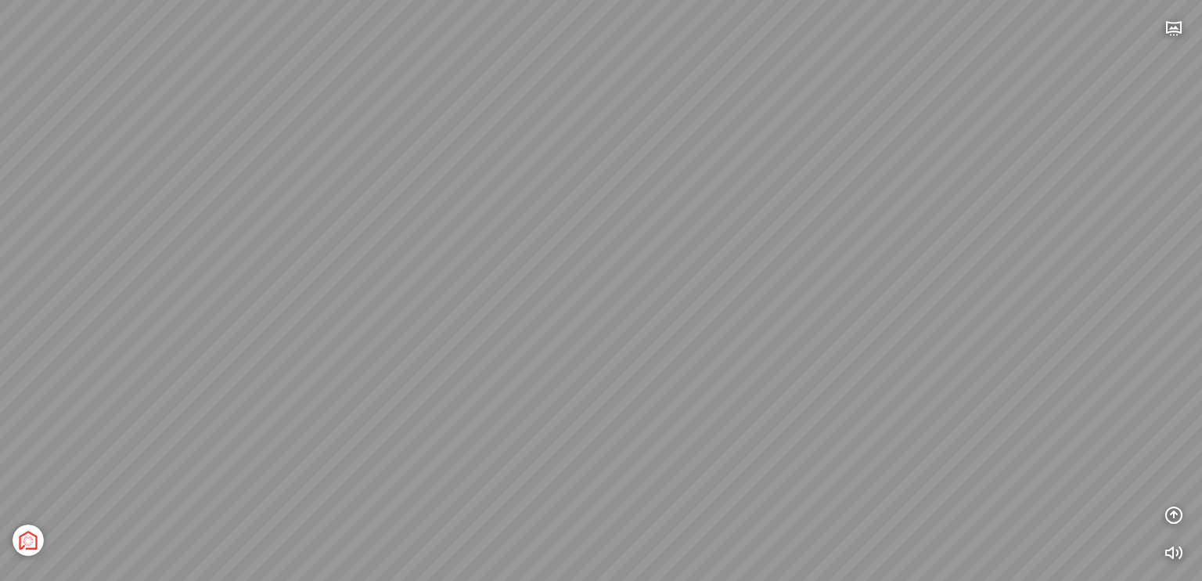
click at [446, 348] on div "Tổng thể The Sea [GEOGRAPHIC_DATA] [GEOGRAPHIC_DATA]" at bounding box center [601, 290] width 1202 height 581
drag, startPoint x: 398, startPoint y: 364, endPoint x: 485, endPoint y: 289, distance: 114.9
click at [499, 255] on div "Tổng thể The Sea [GEOGRAPHIC_DATA] [GEOGRAPHIC_DATA]" at bounding box center [601, 290] width 1202 height 581
click at [676, 220] on div "Tổng thể The Sea [GEOGRAPHIC_DATA] [GEOGRAPHIC_DATA]" at bounding box center [601, 290] width 1202 height 581
click at [730, 240] on div "Tổng thể The Sea [GEOGRAPHIC_DATA] [GEOGRAPHIC_DATA]" at bounding box center [601, 290] width 1202 height 581
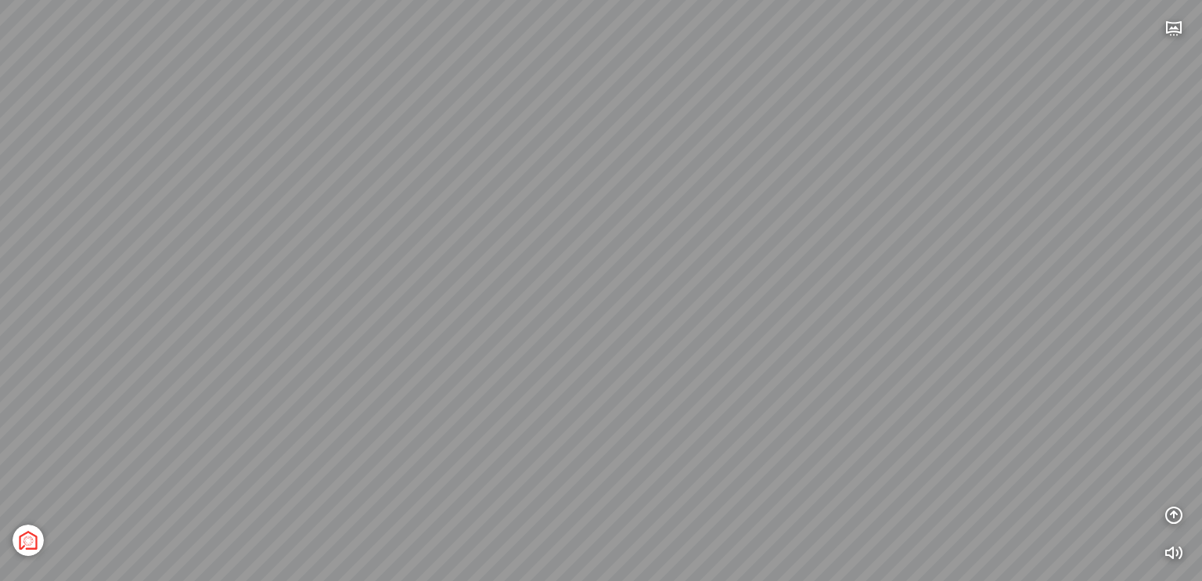
drag, startPoint x: 642, startPoint y: 306, endPoint x: 431, endPoint y: 357, distance: 216.6
click at [431, 357] on div "Tổng thể The Sea [GEOGRAPHIC_DATA] [GEOGRAPHIC_DATA]" at bounding box center [601, 290] width 1202 height 581
drag, startPoint x: 426, startPoint y: 370, endPoint x: 485, endPoint y: 337, distance: 67.3
click at [486, 327] on div "Tổng thể The Sea [GEOGRAPHIC_DATA] [GEOGRAPHIC_DATA]" at bounding box center [601, 290] width 1202 height 581
drag, startPoint x: 559, startPoint y: 289, endPoint x: 579, endPoint y: 358, distance: 71.8
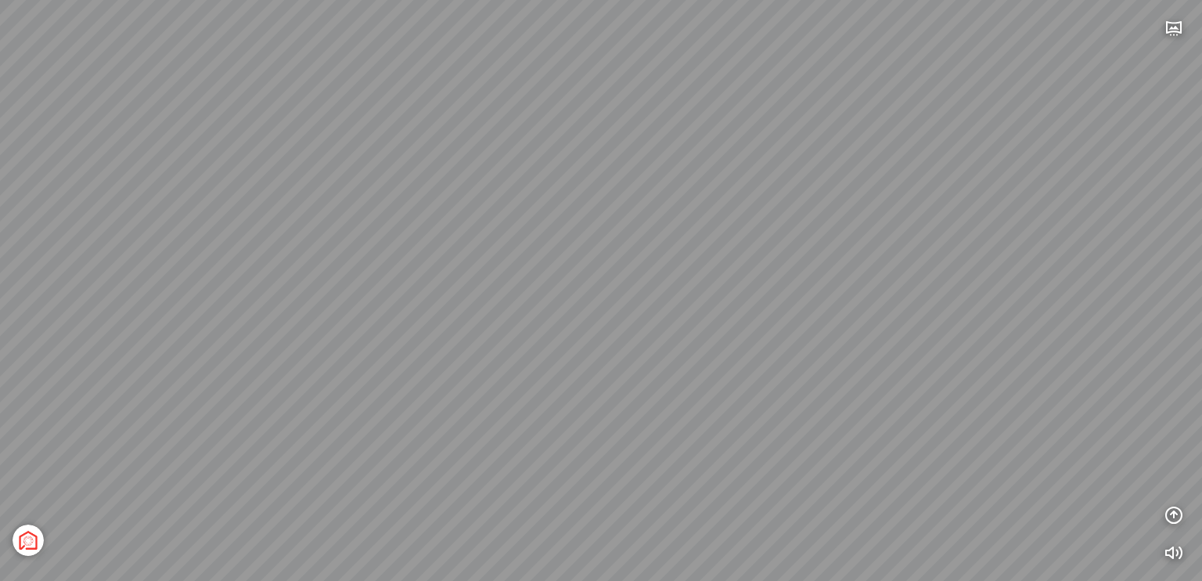
click at [581, 402] on div "Tổng thể The Sea [GEOGRAPHIC_DATA] [GEOGRAPHIC_DATA]" at bounding box center [601, 290] width 1202 height 581
drag, startPoint x: 611, startPoint y: 318, endPoint x: 636, endPoint y: 457, distance: 141.4
click at [636, 457] on div "Tổng thể The Sea [GEOGRAPHIC_DATA] [GEOGRAPHIC_DATA]" at bounding box center [601, 290] width 1202 height 581
drag, startPoint x: 485, startPoint y: 417, endPoint x: 520, endPoint y: 398, distance: 39.2
click at [805, 416] on div "Tổng thể The Sea [GEOGRAPHIC_DATA] [GEOGRAPHIC_DATA]" at bounding box center [601, 290] width 1202 height 581
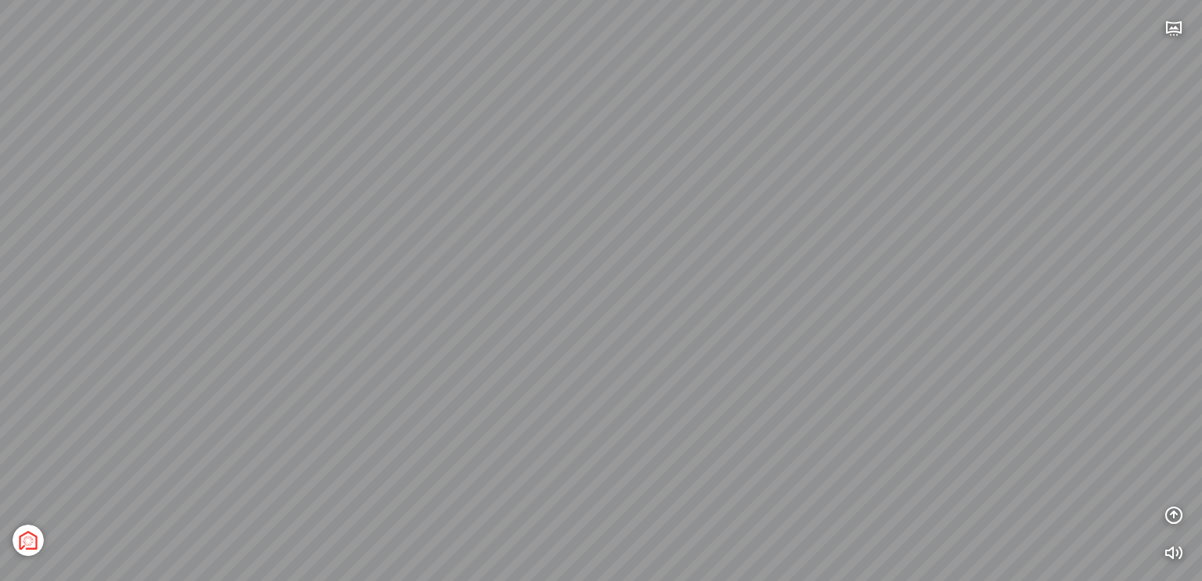
drag, startPoint x: 479, startPoint y: 390, endPoint x: 705, endPoint y: 389, distance: 226.2
click at [705, 389] on div "Tổng thể The Sea [GEOGRAPHIC_DATA] [GEOGRAPHIC_DATA]" at bounding box center [601, 290] width 1202 height 581
drag, startPoint x: 570, startPoint y: 366, endPoint x: 400, endPoint y: 410, distance: 175.6
click at [400, 411] on div "Tổng thể The Sea [GEOGRAPHIC_DATA] [GEOGRAPHIC_DATA]" at bounding box center [601, 290] width 1202 height 581
drag, startPoint x: 463, startPoint y: 372, endPoint x: 601, endPoint y: 348, distance: 139.7
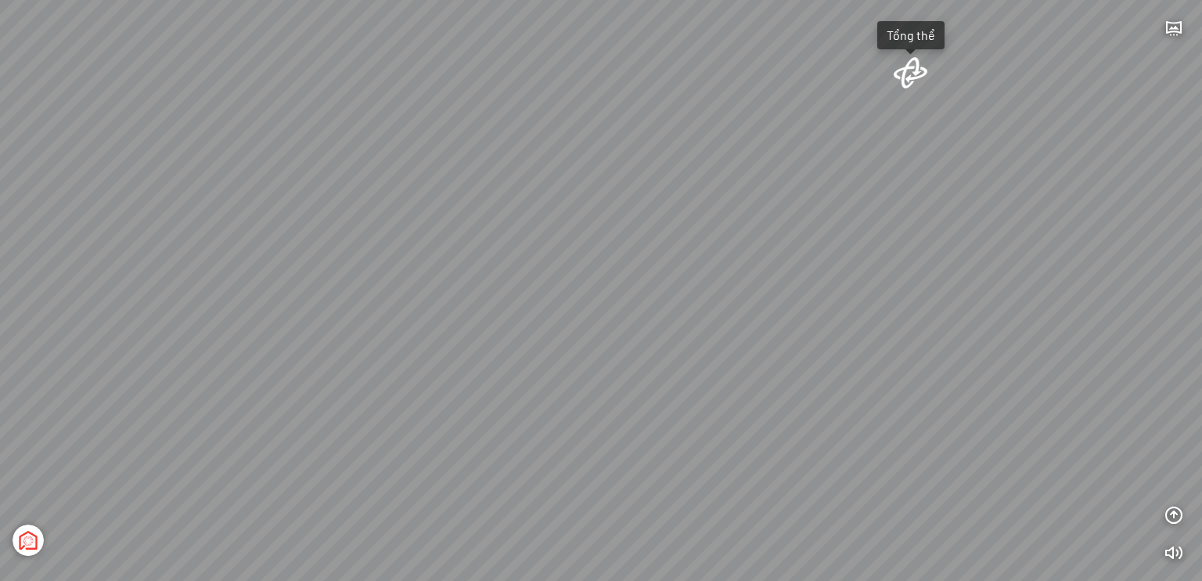
click at [601, 348] on div "Tổng thể The Sea [GEOGRAPHIC_DATA] [GEOGRAPHIC_DATA]" at bounding box center [601, 290] width 1202 height 581
drag, startPoint x: 516, startPoint y: 428, endPoint x: 485, endPoint y: 435, distance: 31.3
click at [488, 436] on div "Tổng thể The Sea [GEOGRAPHIC_DATA] [GEOGRAPHIC_DATA]" at bounding box center [601, 290] width 1202 height 581
drag, startPoint x: 461, startPoint y: 398, endPoint x: 564, endPoint y: 364, distance: 108.2
click at [354, 315] on div "Tổng thể The Sea [GEOGRAPHIC_DATA] [GEOGRAPHIC_DATA]" at bounding box center [601, 290] width 1202 height 581
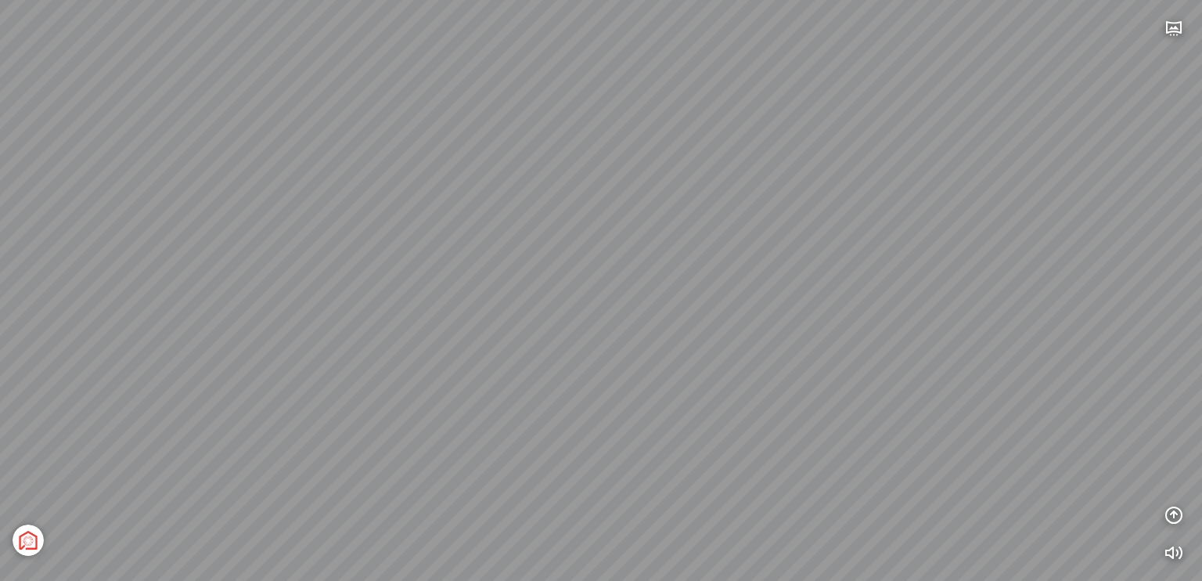
drag, startPoint x: 694, startPoint y: 373, endPoint x: 379, endPoint y: 358, distance: 315.1
click at [379, 358] on div "Tổng thể The Sea [GEOGRAPHIC_DATA] [GEOGRAPHIC_DATA]" at bounding box center [601, 290] width 1202 height 581
drag, startPoint x: 546, startPoint y: 368, endPoint x: 443, endPoint y: 366, distance: 102.6
click at [443, 366] on div "Tổng thể The Sea [GEOGRAPHIC_DATA] [GEOGRAPHIC_DATA]" at bounding box center [601, 290] width 1202 height 581
drag, startPoint x: 651, startPoint y: 364, endPoint x: 549, endPoint y: 363, distance: 101.8
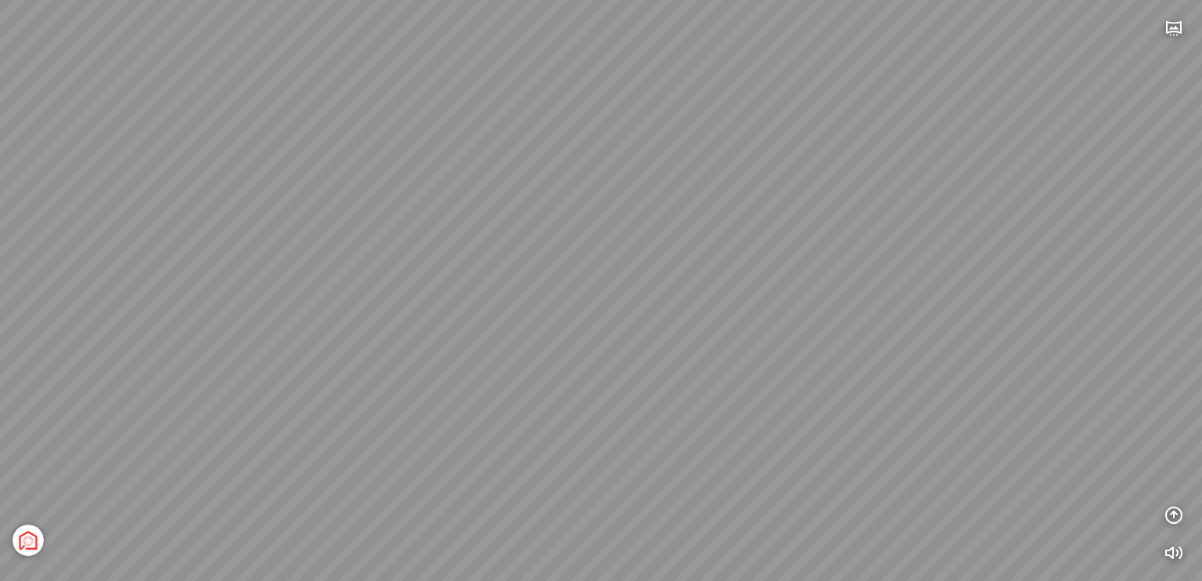
click at [549, 363] on div "Tổng thể The Sea [GEOGRAPHIC_DATA] [GEOGRAPHIC_DATA]" at bounding box center [601, 290] width 1202 height 581
drag, startPoint x: 607, startPoint y: 388, endPoint x: 542, endPoint y: 393, distance: 65.9
click at [545, 393] on div "Tổng thể The Sea [GEOGRAPHIC_DATA] [GEOGRAPHIC_DATA]" at bounding box center [601, 290] width 1202 height 581
drag, startPoint x: 477, startPoint y: 394, endPoint x: 760, endPoint y: 391, distance: 283.4
click at [760, 391] on div "Tổng thể The Sea [GEOGRAPHIC_DATA] [GEOGRAPHIC_DATA]" at bounding box center [601, 290] width 1202 height 581
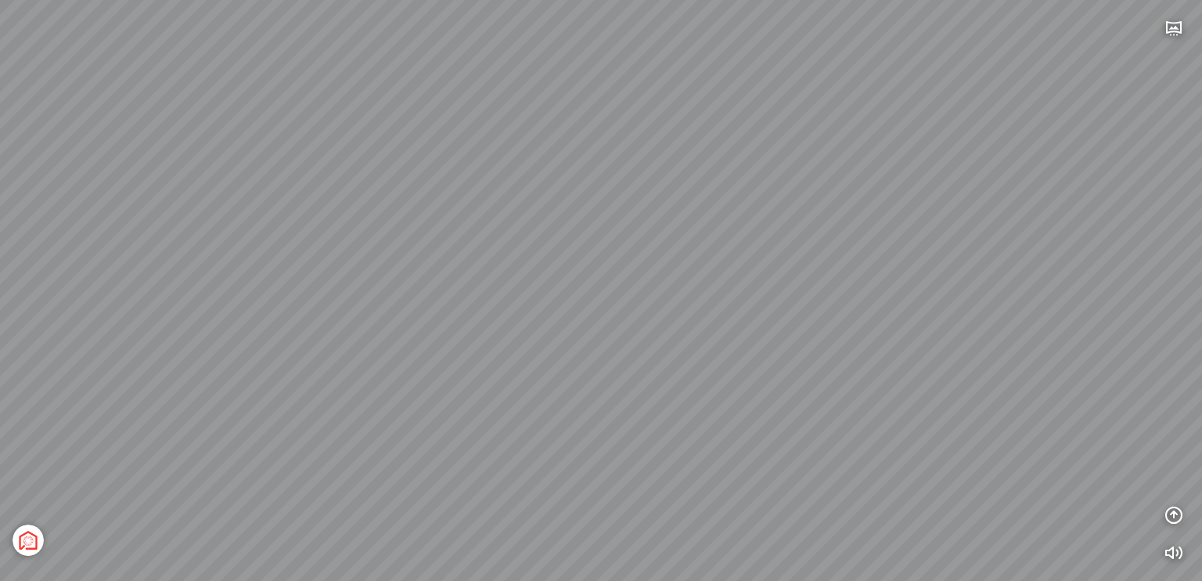
drag, startPoint x: 670, startPoint y: 394, endPoint x: 776, endPoint y: 416, distance: 108.1
click at [776, 416] on div "Tổng thể The Sea [GEOGRAPHIC_DATA] [GEOGRAPHIC_DATA]" at bounding box center [601, 290] width 1202 height 581
drag, startPoint x: 603, startPoint y: 408, endPoint x: 559, endPoint y: 408, distance: 44.6
click at [559, 408] on div "Tổng thể The Sea [GEOGRAPHIC_DATA] [GEOGRAPHIC_DATA]" at bounding box center [601, 290] width 1202 height 581
